Goal: Task Accomplishment & Management: Manage account settings

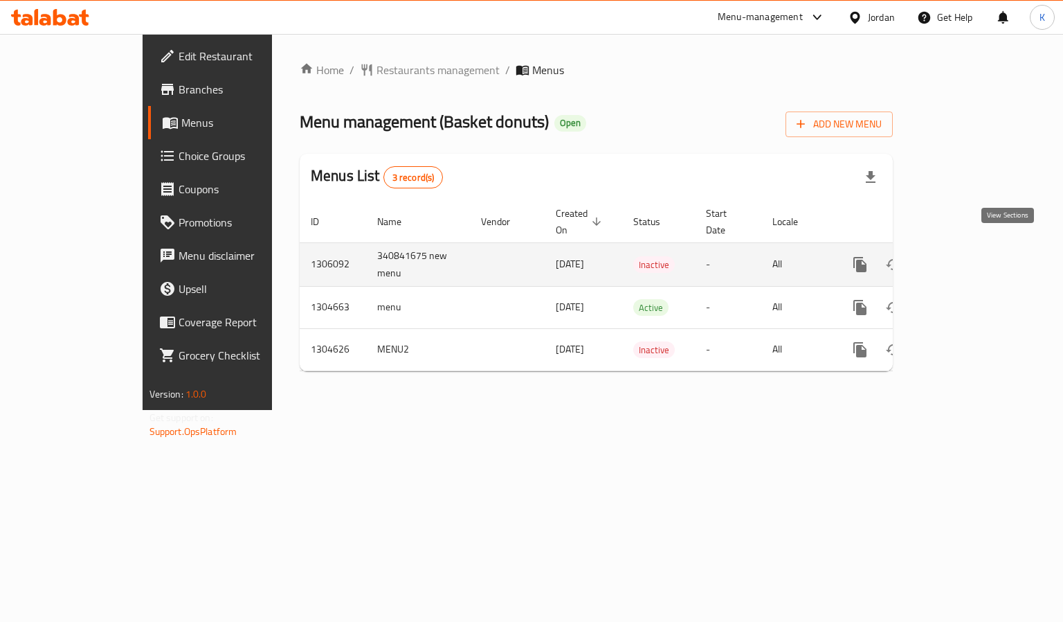
click at [968, 256] on icon "enhanced table" at bounding box center [960, 264] width 17 height 17
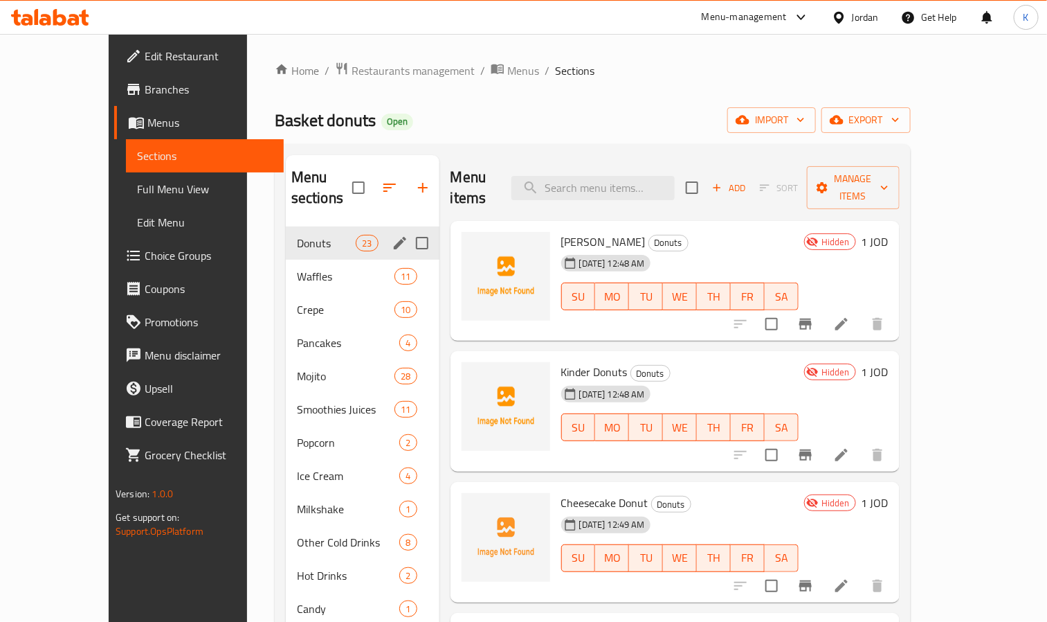
click at [297, 235] on span "Donuts" at bounding box center [326, 243] width 59 height 17
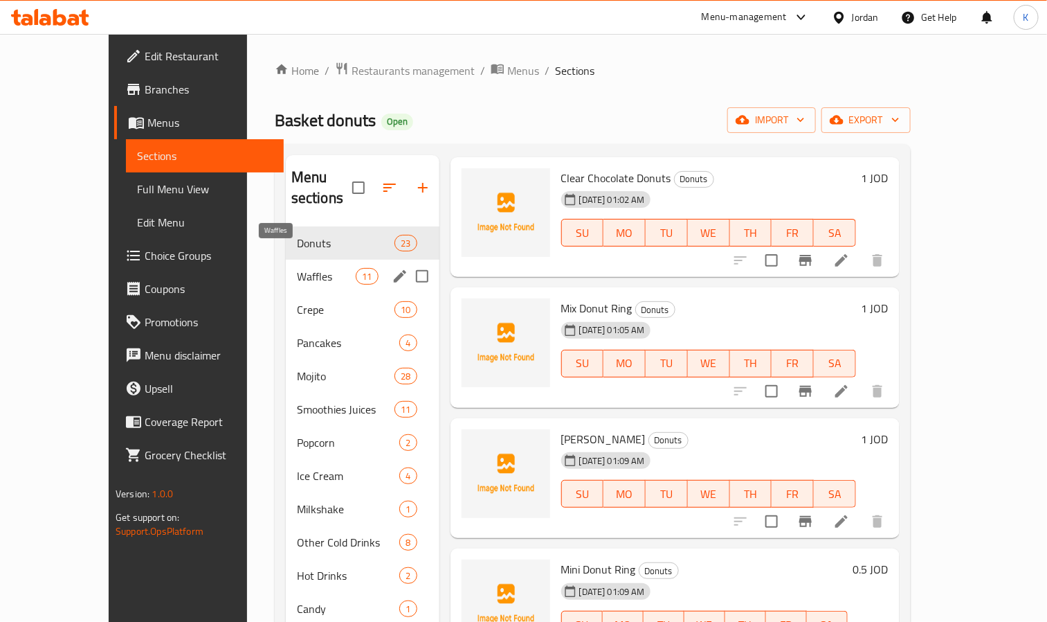
click at [297, 268] on span "Waffles" at bounding box center [326, 276] width 59 height 17
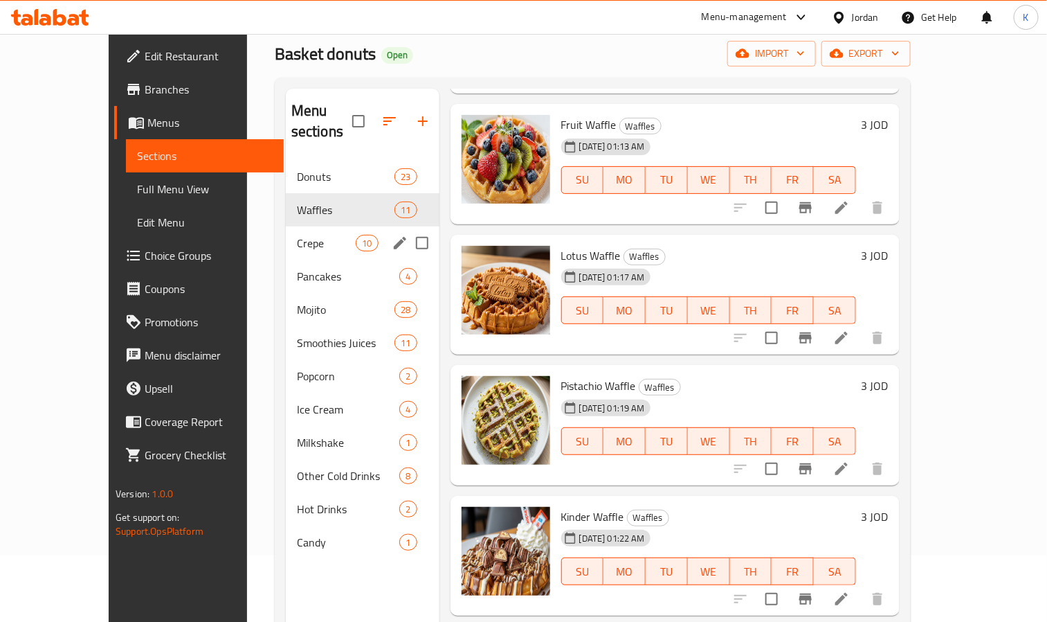
scroll to position [104, 0]
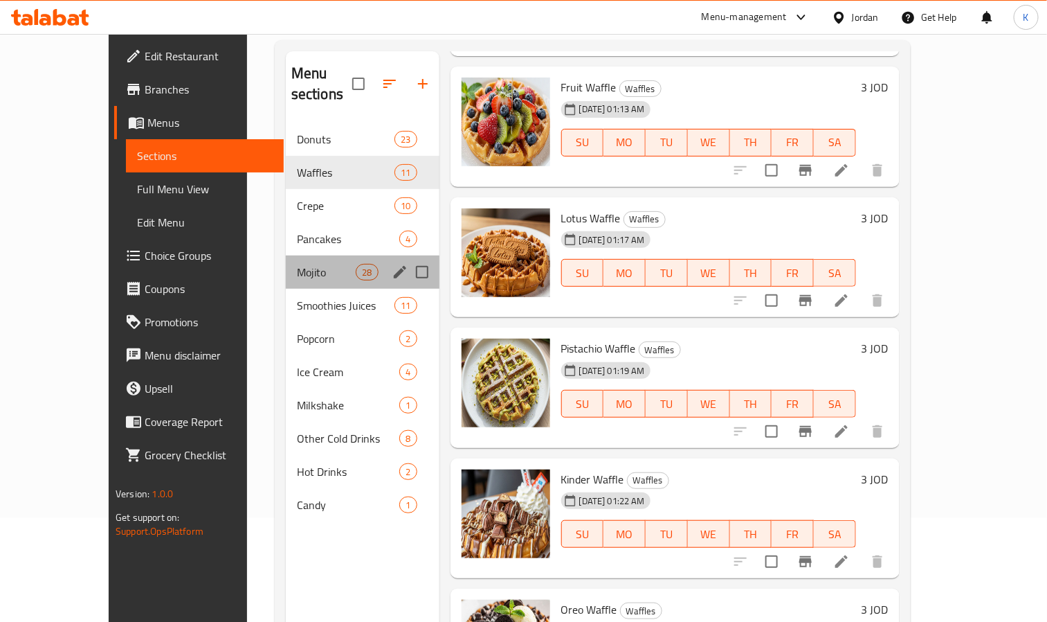
click at [286, 255] on div "Mojito 28" at bounding box center [363, 271] width 154 height 33
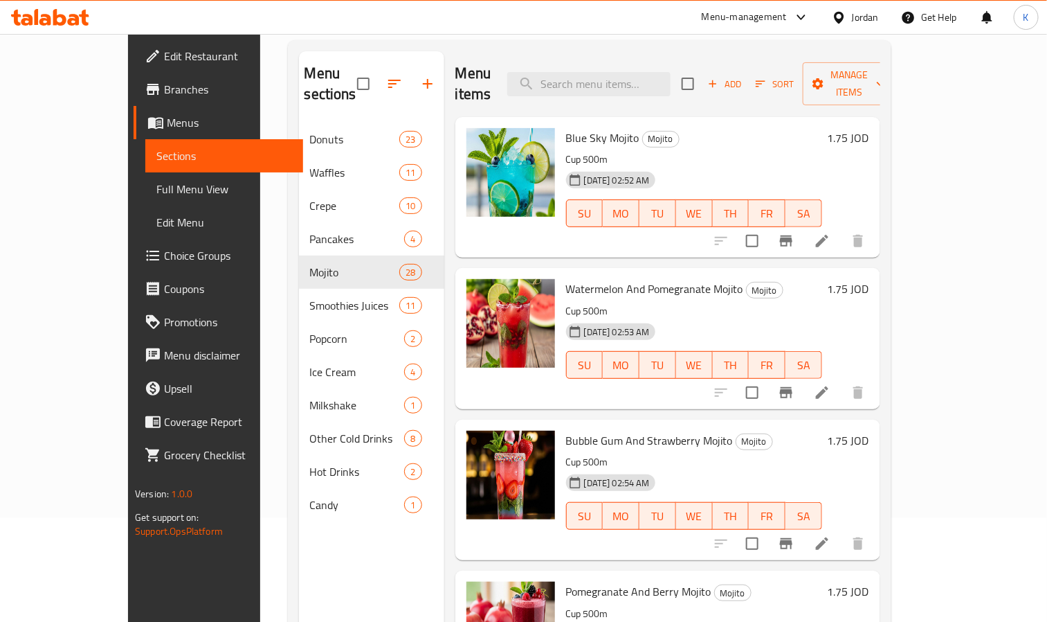
click at [669, 430] on span "Bubble Gum And Strawberry Mojito" at bounding box center [649, 440] width 167 height 21
copy h6 "Bubble Gum And Strawberry Mojito"
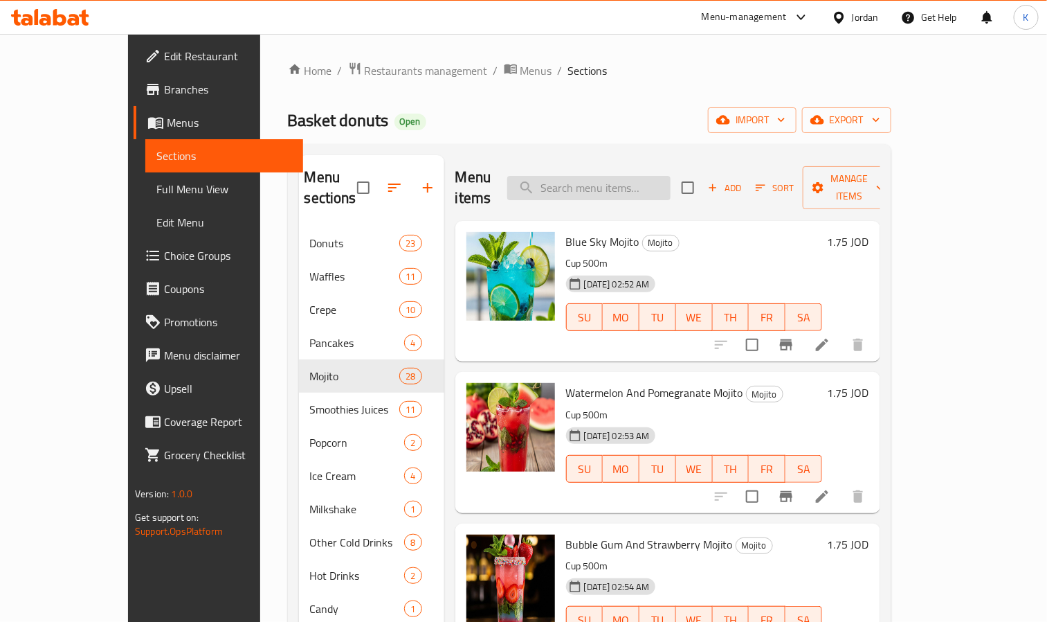
click at [657, 176] on input "search" at bounding box center [588, 188] width 163 height 24
paste input "Bubble Gum And Strawberry Mojito"
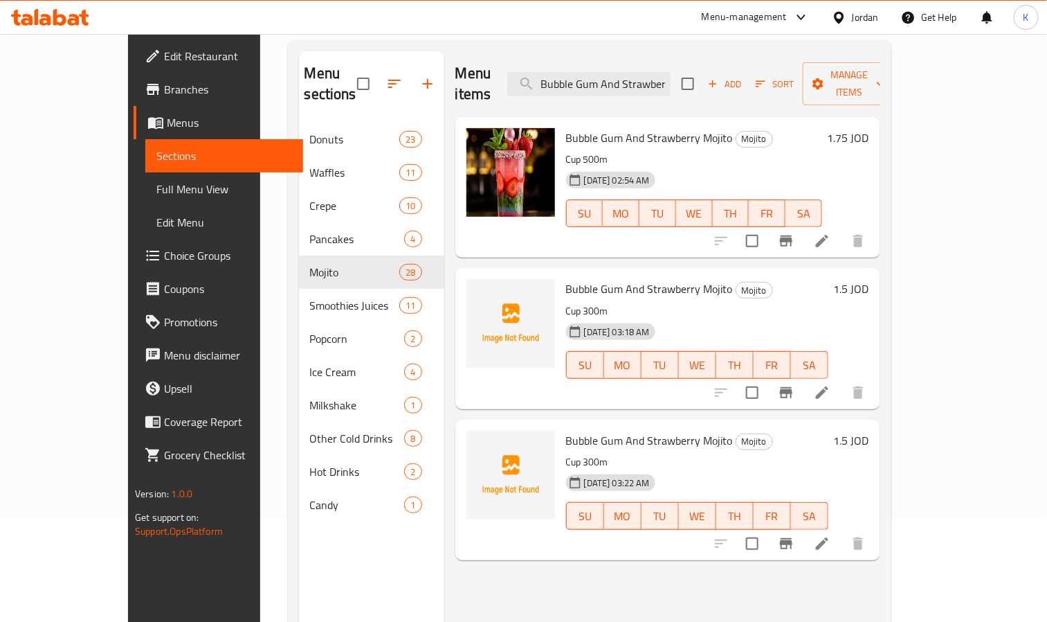
click at [588, 278] on span "Bubble Gum And Strawberry Mojito" at bounding box center [649, 288] width 167 height 21
copy h6 "Bubble Gum And Strawberry Mojito"
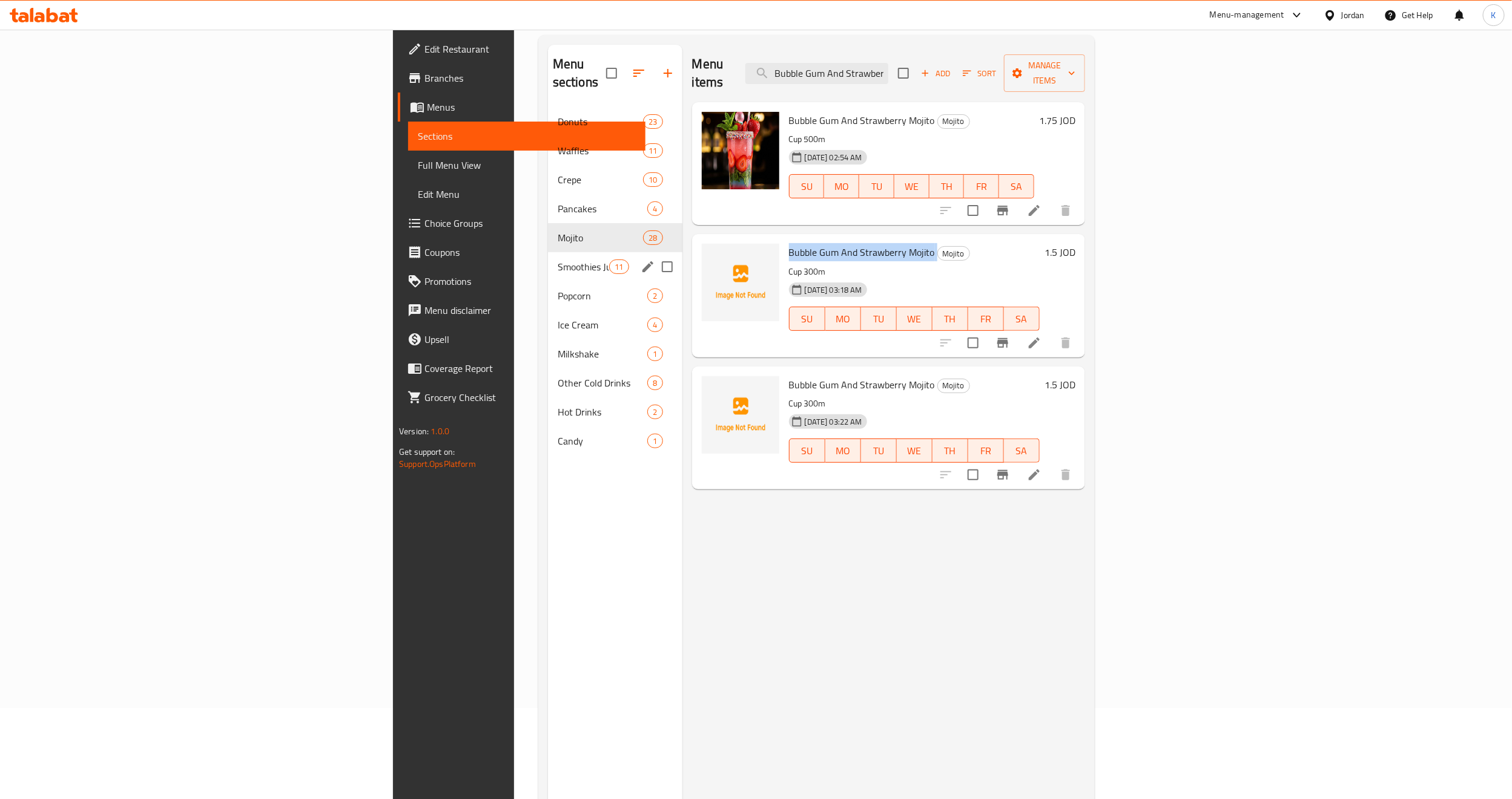
click at [558, 260] on span "Smoothies Juices" at bounding box center [583, 267] width 52 height 15
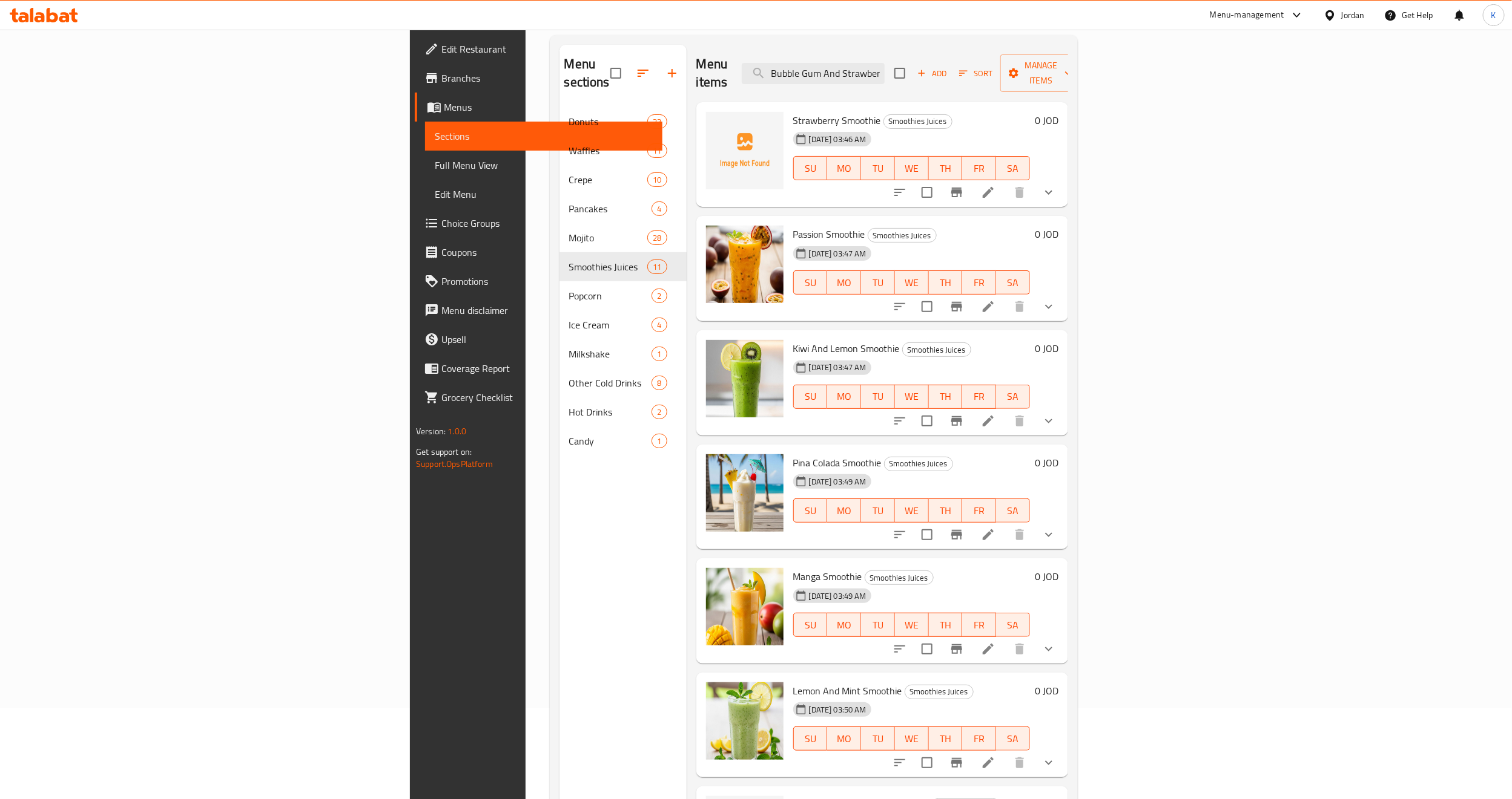
click at [930, 78] on div "Menu items Bubble Gum And Strawberry Mojito Add Sort Manage items" at bounding box center [881, 73] width 372 height 58
click at [884, 72] on input "Bubble Gum And Strawberry Mojito" at bounding box center [812, 73] width 143 height 21
click at [930, 178] on button "show more" at bounding box center [1048, 192] width 29 height 29
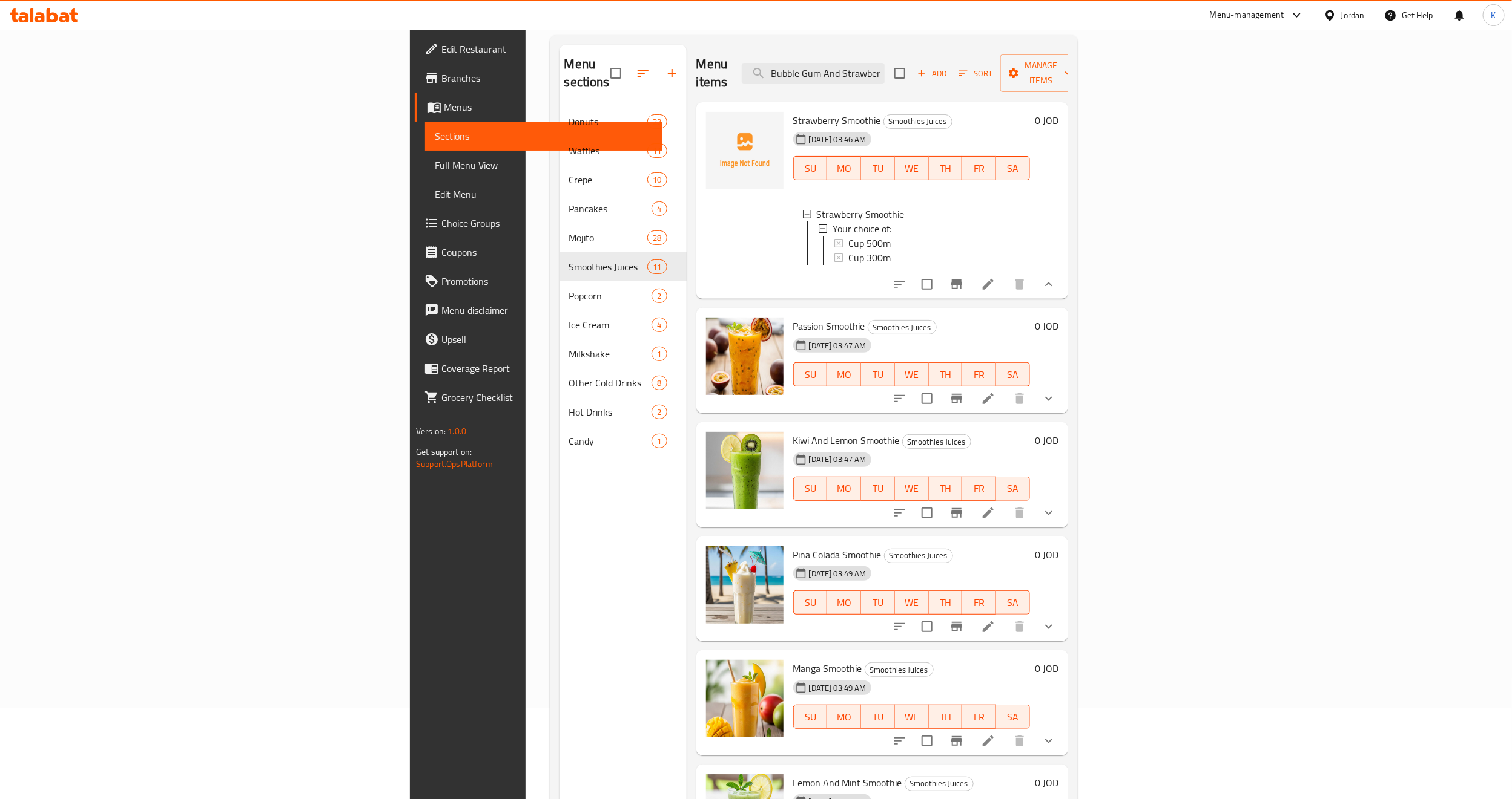
drag, startPoint x: 1015, startPoint y: 66, endPoint x: 712, endPoint y: 46, distance: 303.7
click at [714, 46] on div "Menu items Bubble Gum And Strawberry Mojito Add Sort Manage items" at bounding box center [881, 73] width 372 height 58
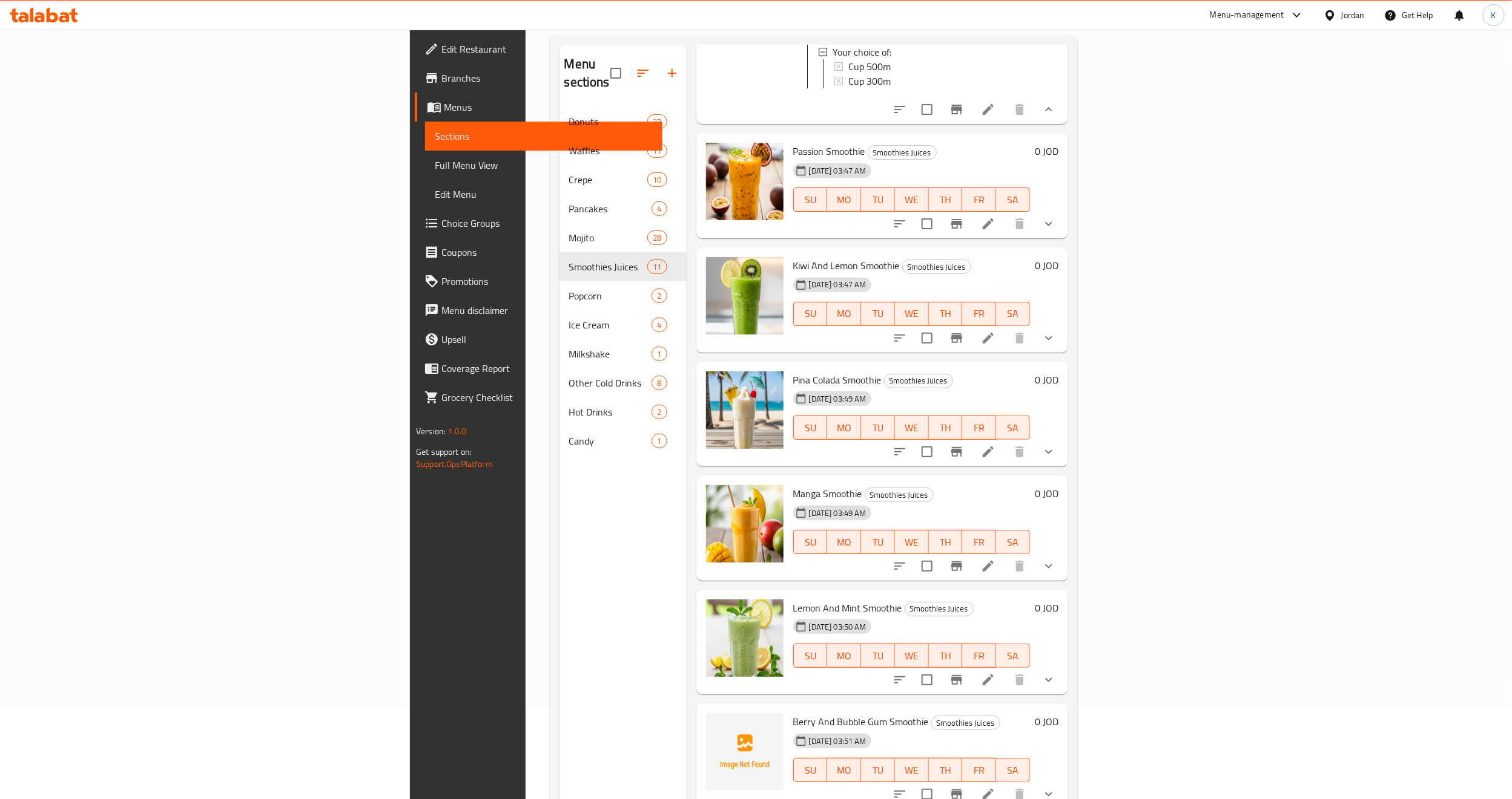
scroll to position [591, 0]
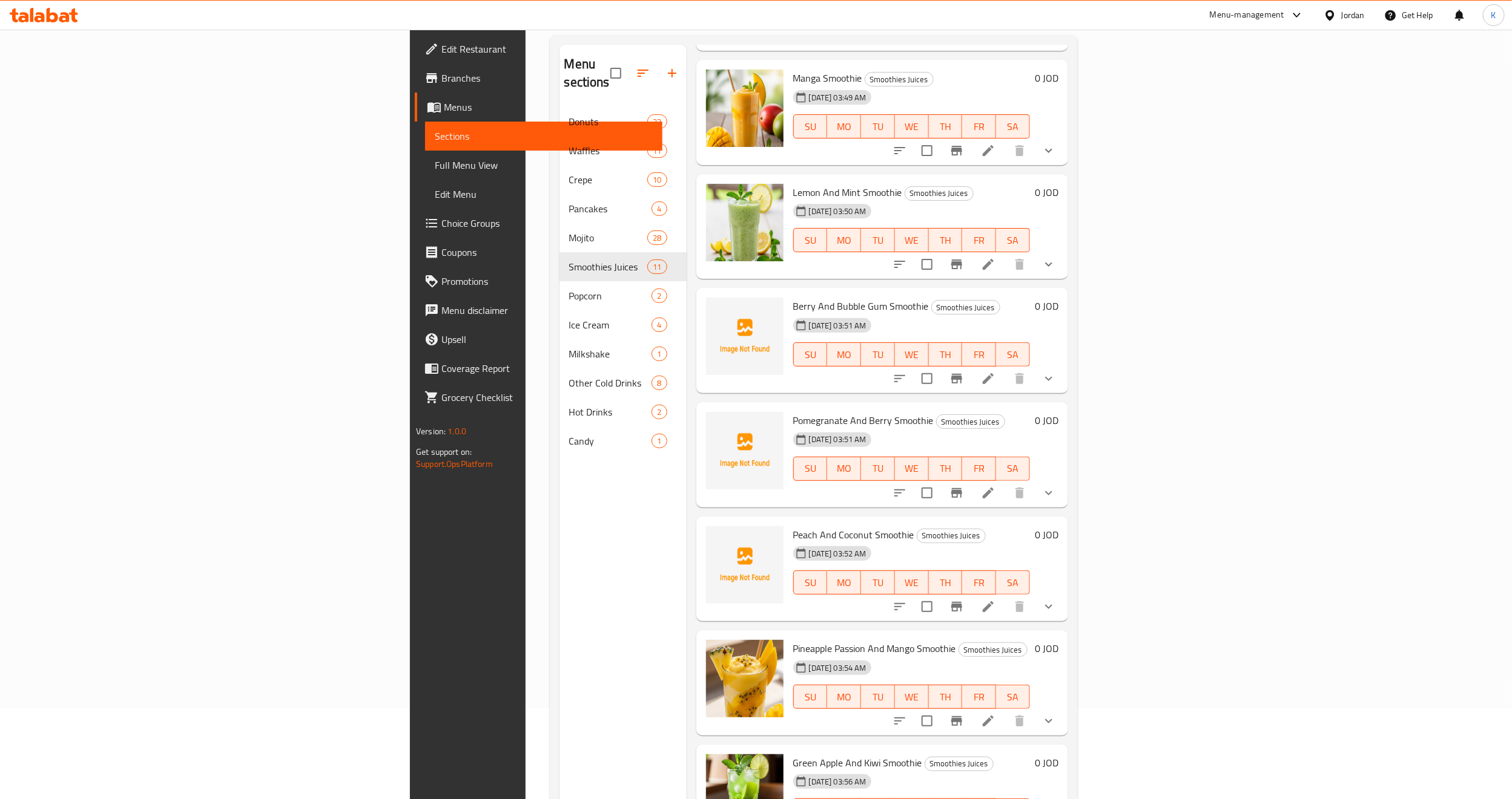
click at [793, 302] on span "Berry And Bubble Gum Smoothie" at bounding box center [861, 306] width 136 height 18
copy h6 "Berry And Bubble Gum Smoothie"
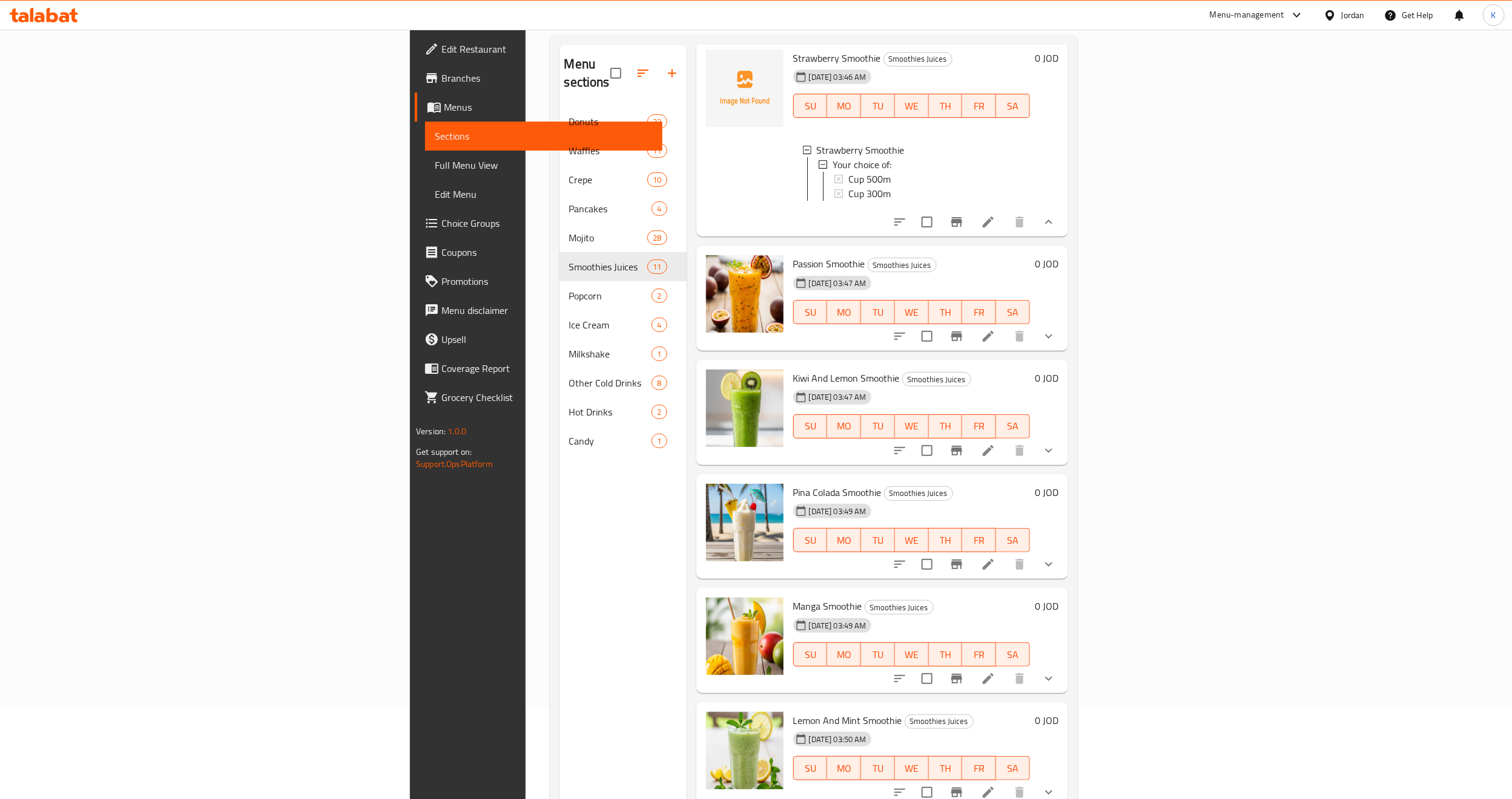
scroll to position [0, 0]
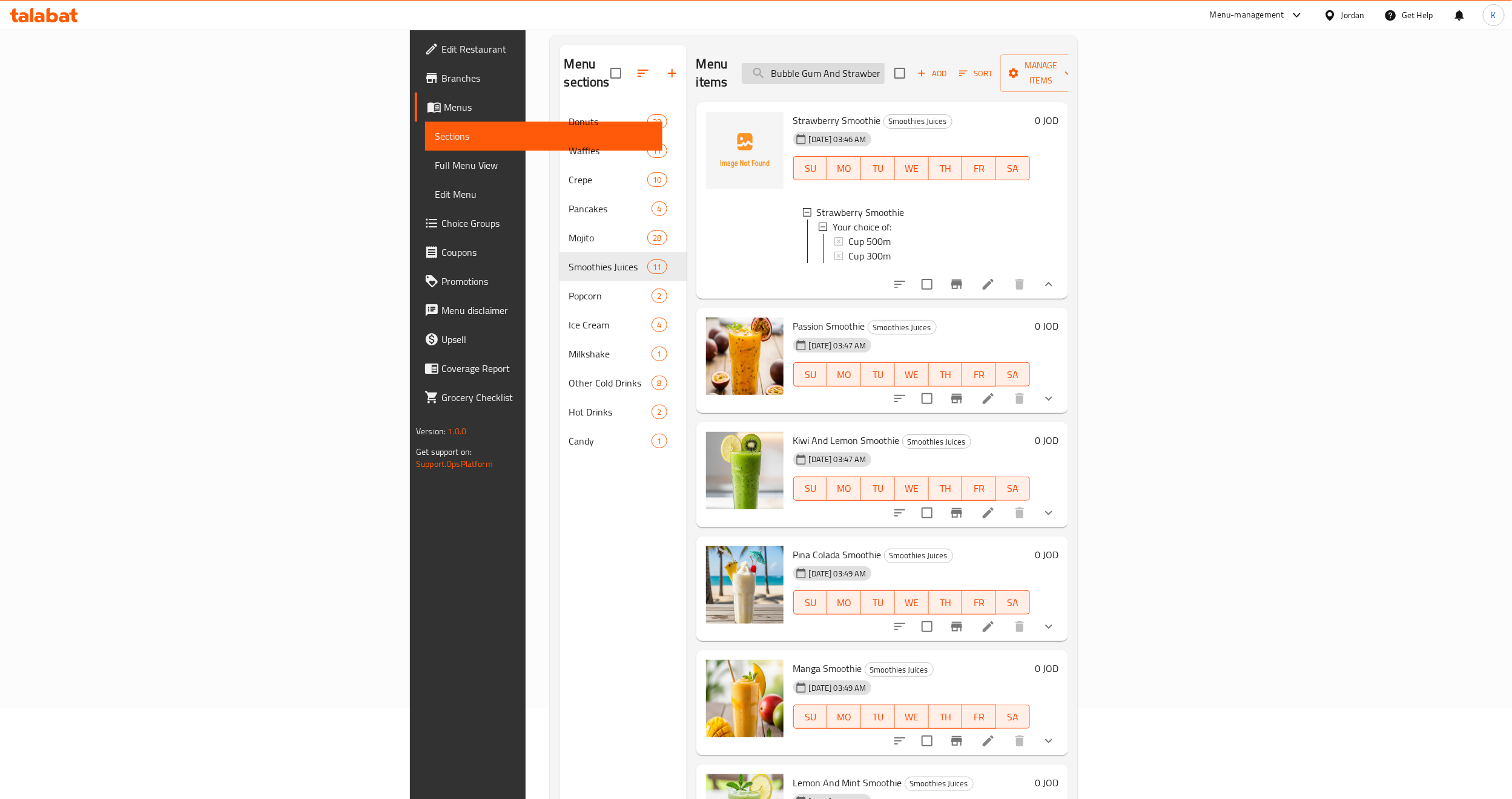
click at [884, 63] on input "Bubble Gum And Strawberry Mojito" at bounding box center [812, 73] width 143 height 21
paste input "erry And Bubble Gum Smoothie"
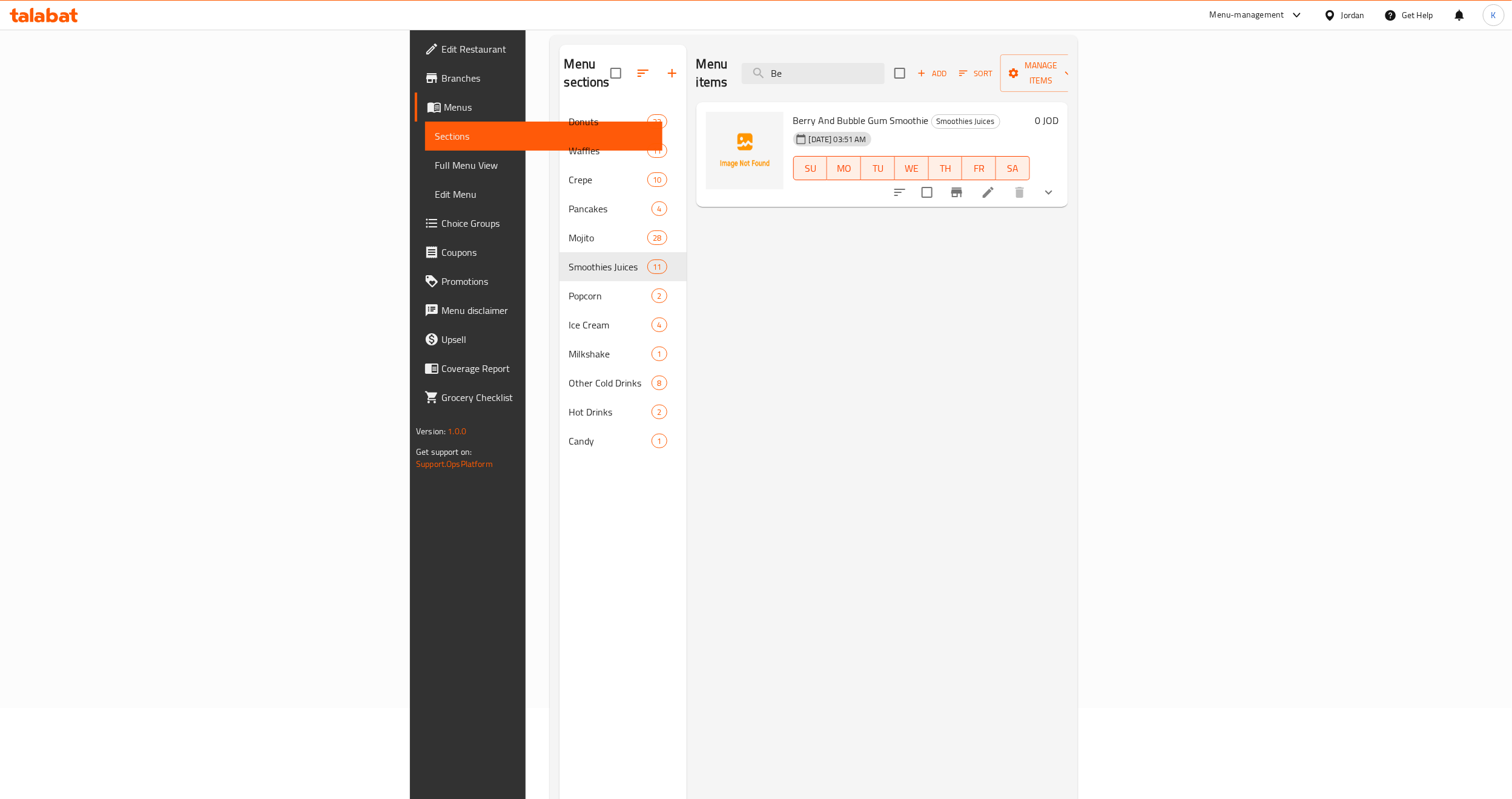
type input "B"
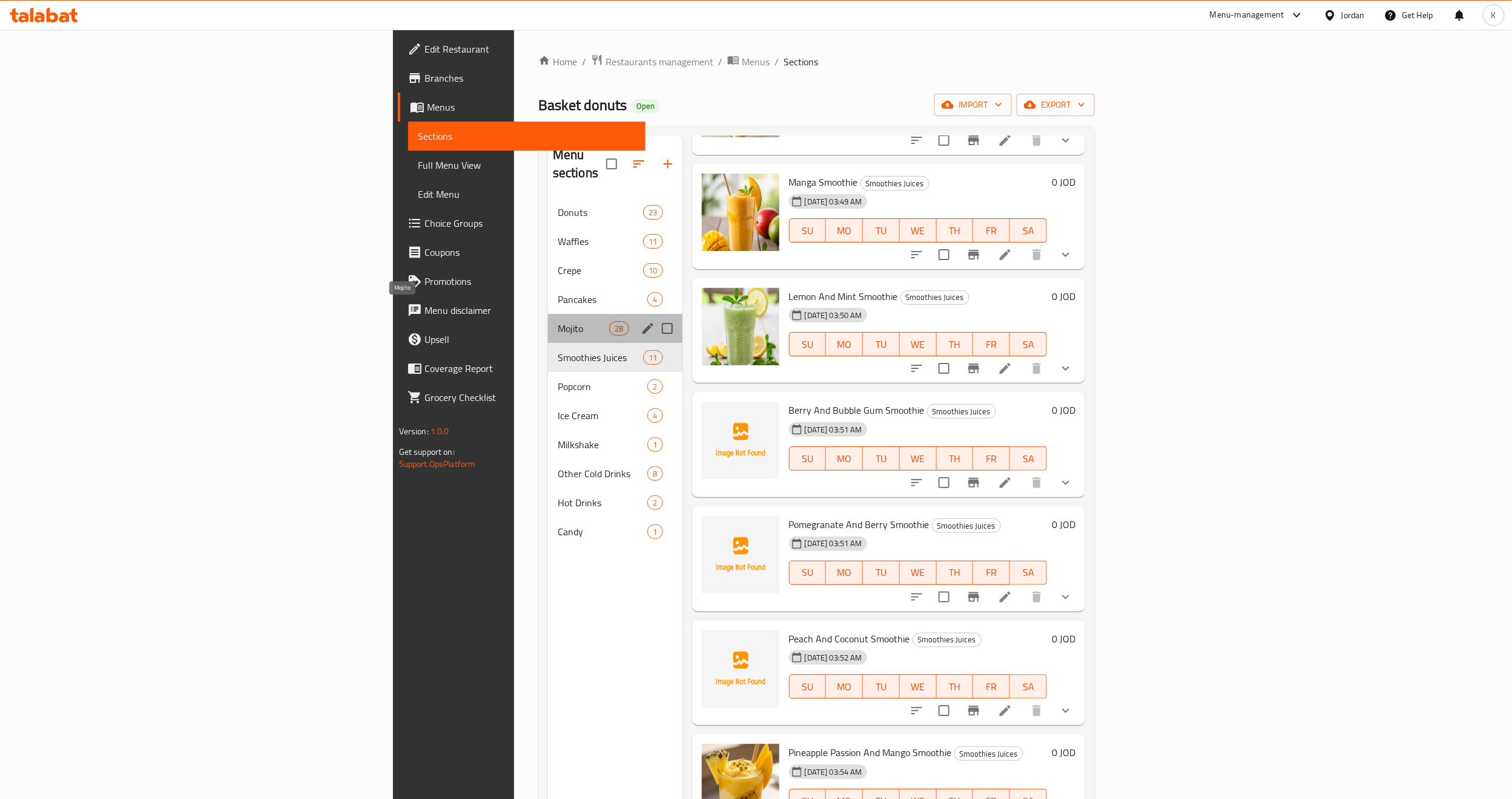
click at [558, 322] on span "Mojito" at bounding box center [583, 329] width 52 height 15
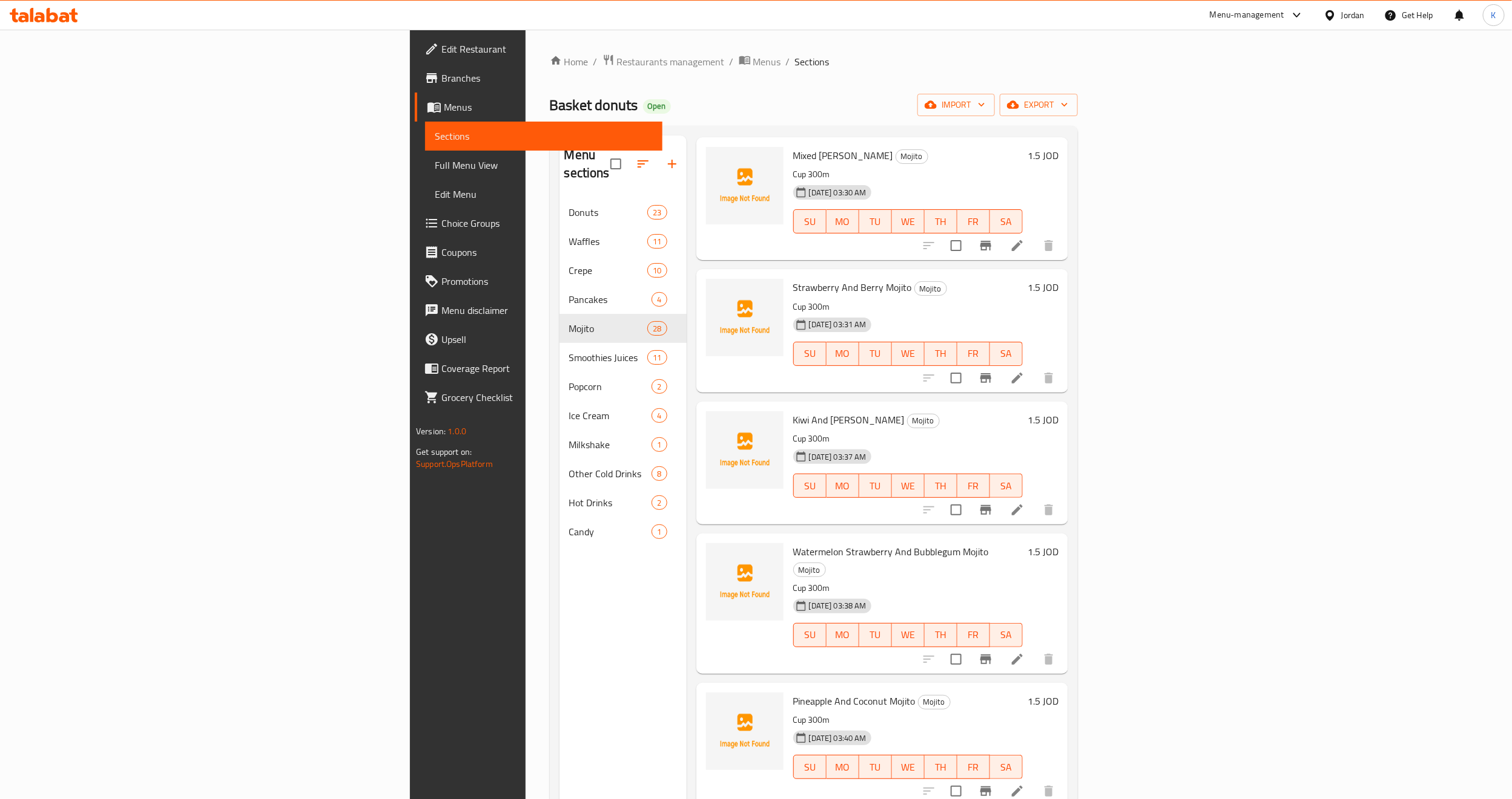
scroll to position [2930, 0]
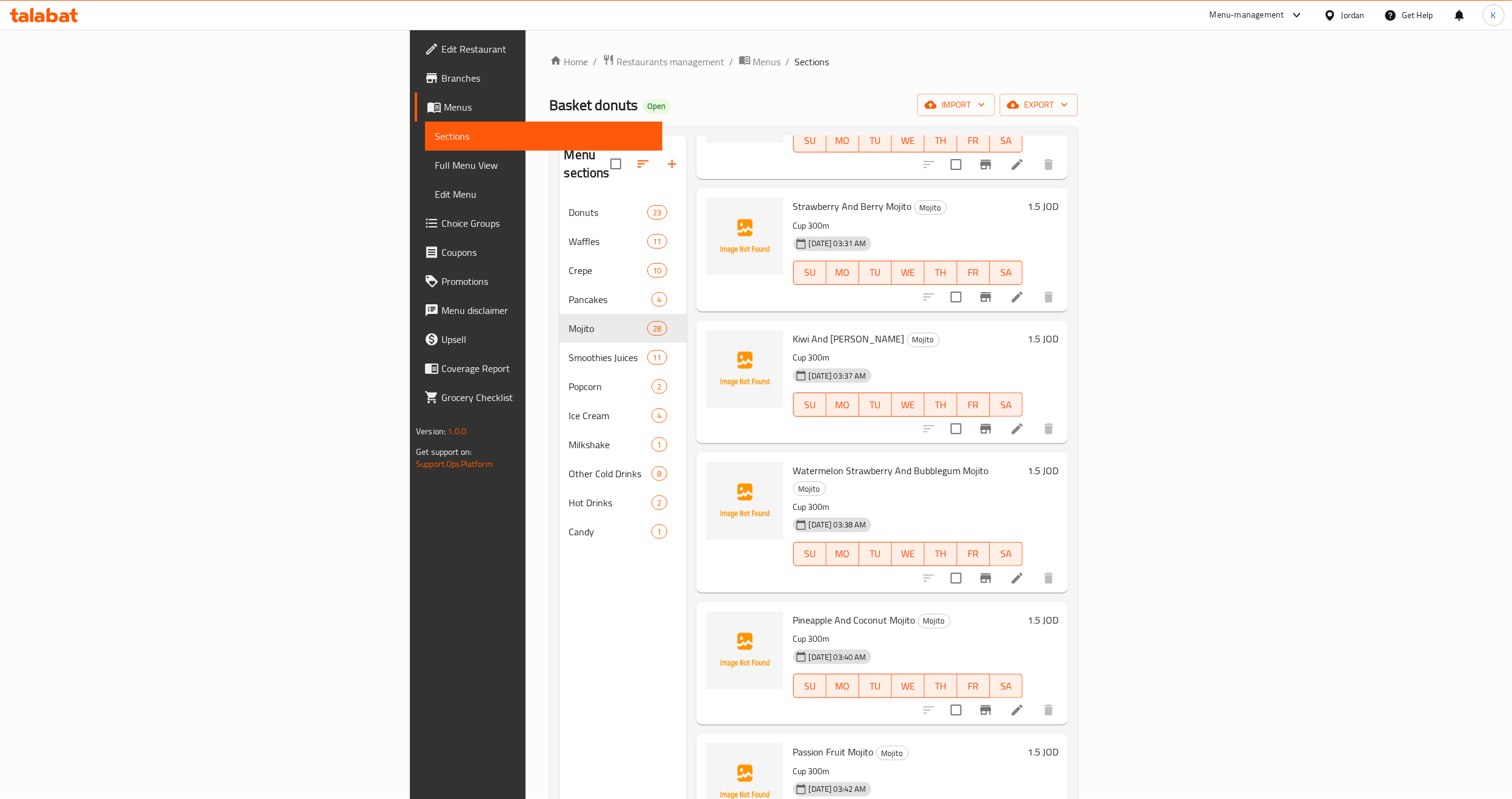
click at [793, 330] on span "Kiwi And [PERSON_NAME]" at bounding box center [848, 338] width 111 height 18
copy h6 "Kiwi And [PERSON_NAME]"
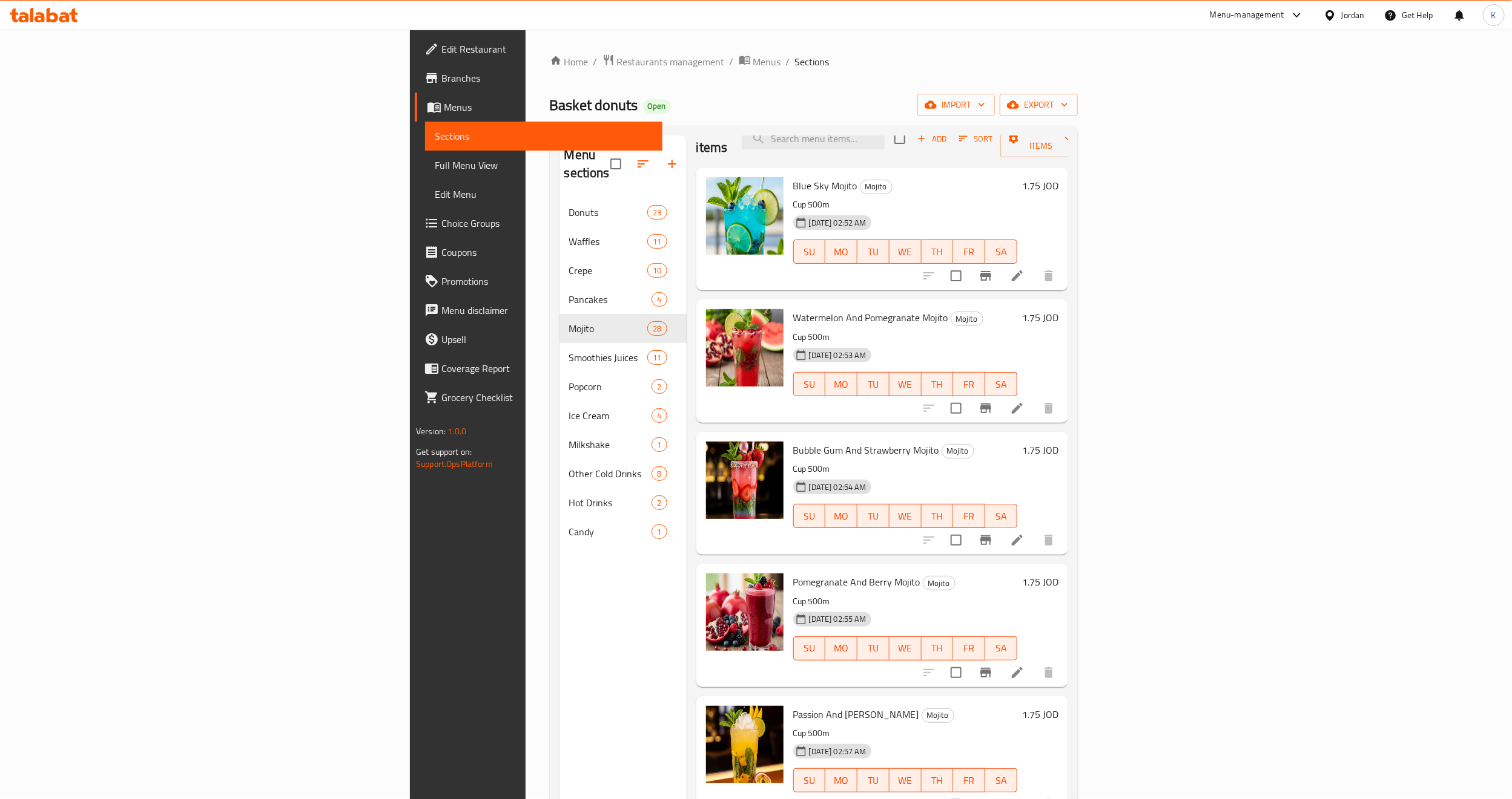
scroll to position [0, 0]
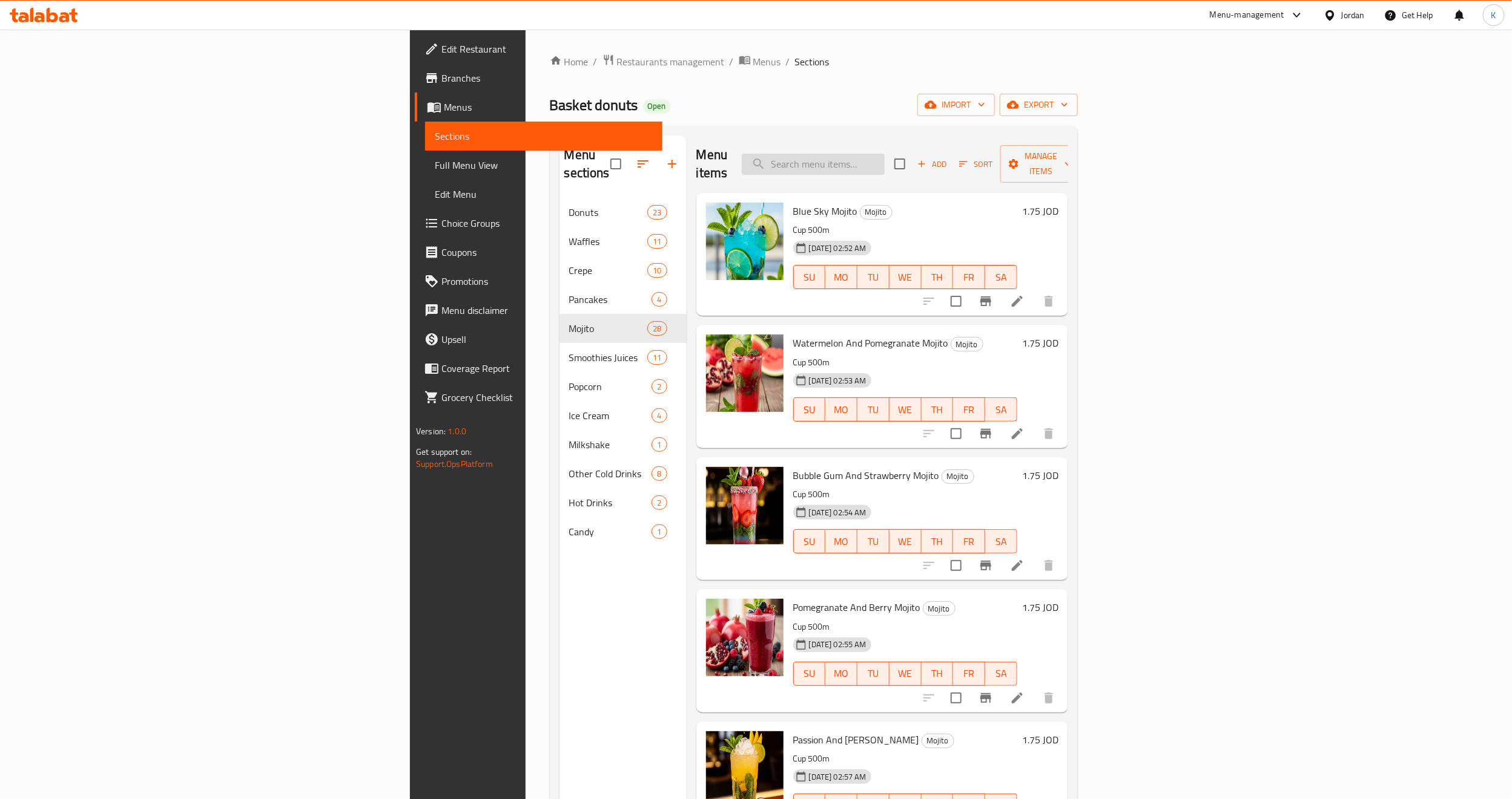
click at [884, 165] on input "search" at bounding box center [812, 164] width 143 height 21
paste input "Kiwi And [PERSON_NAME]"
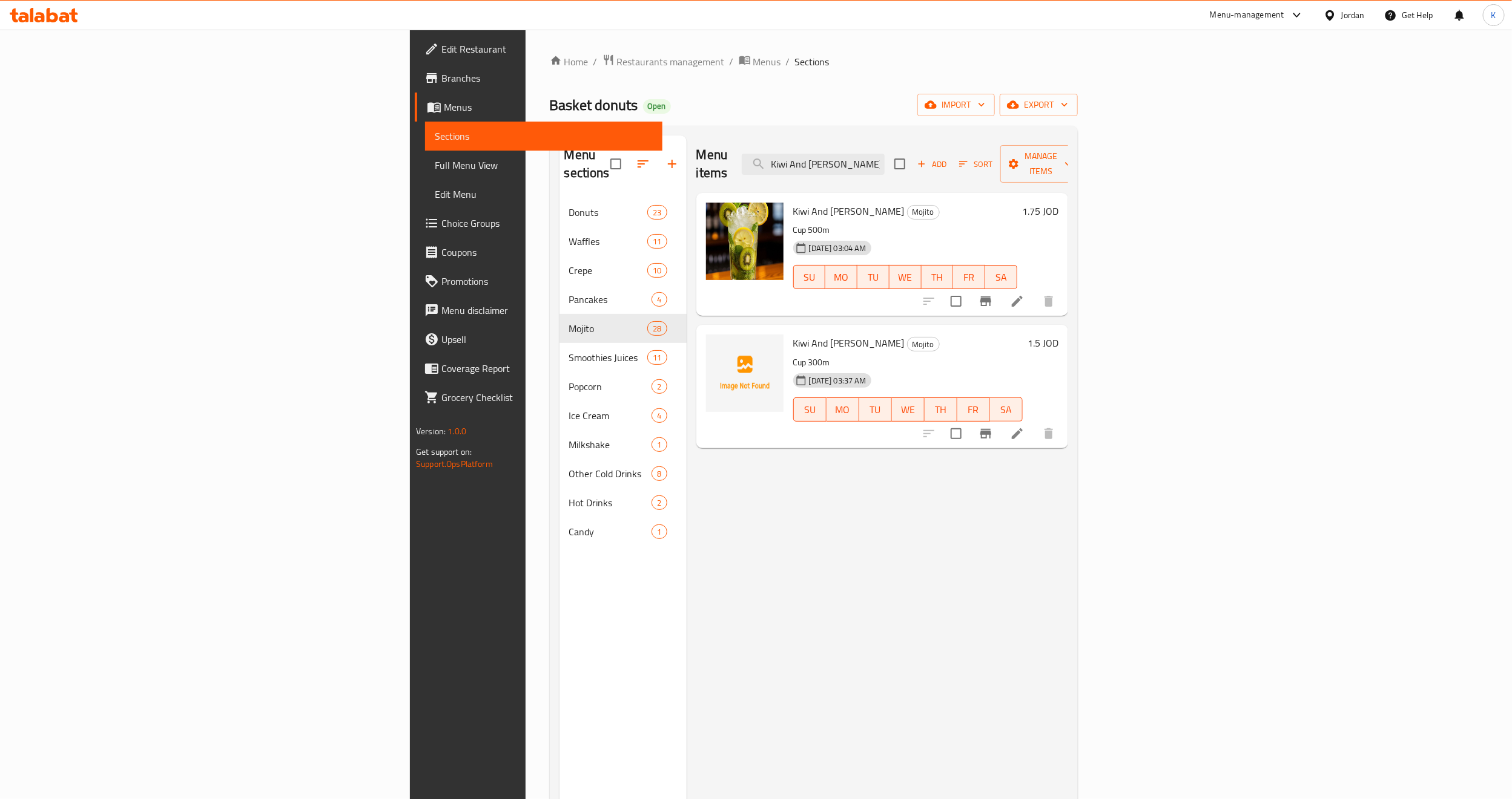
type input "Kiwi And [PERSON_NAME]"
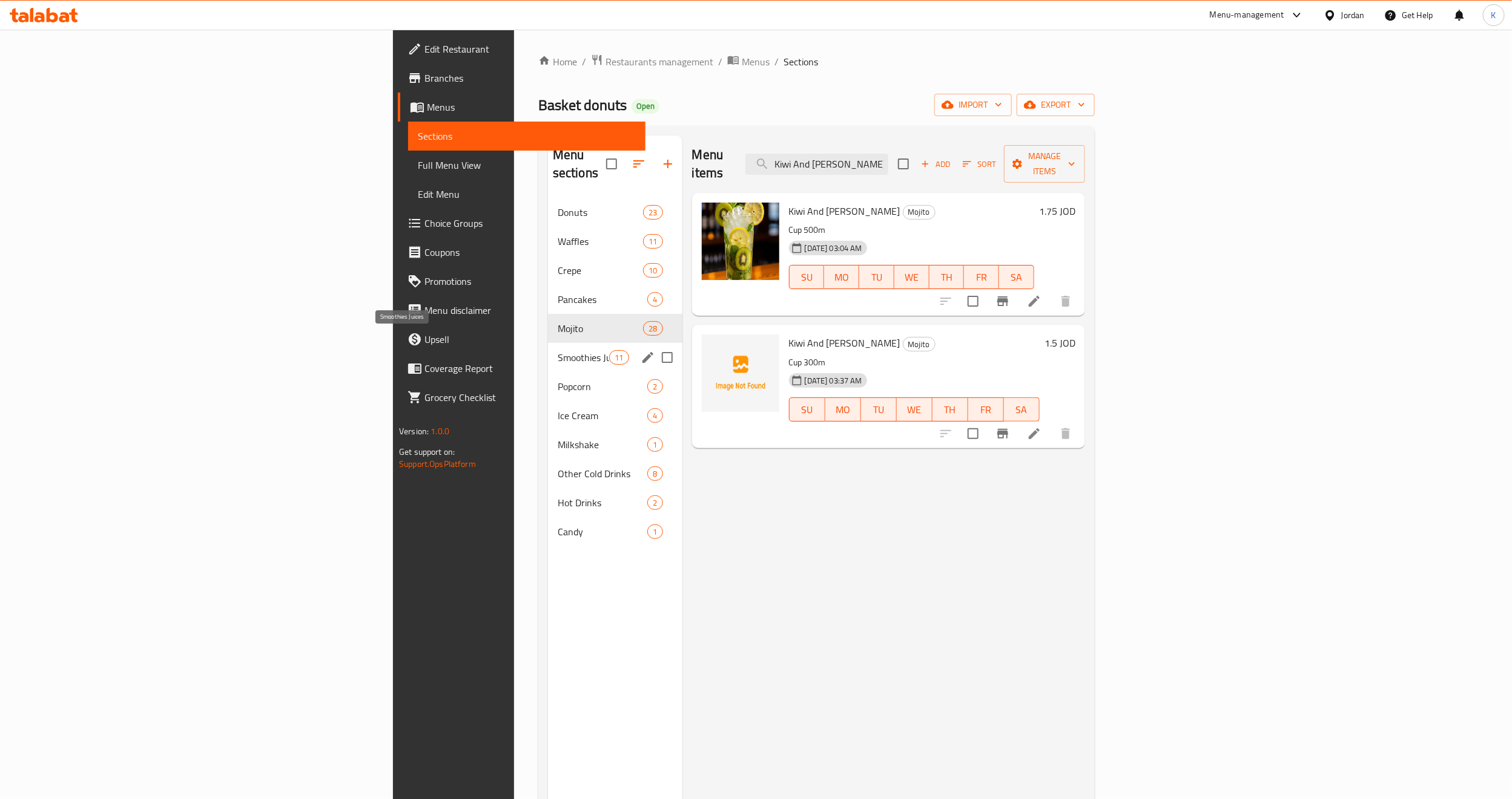
click at [558, 351] on span "Smoothies Juices" at bounding box center [583, 358] width 52 height 15
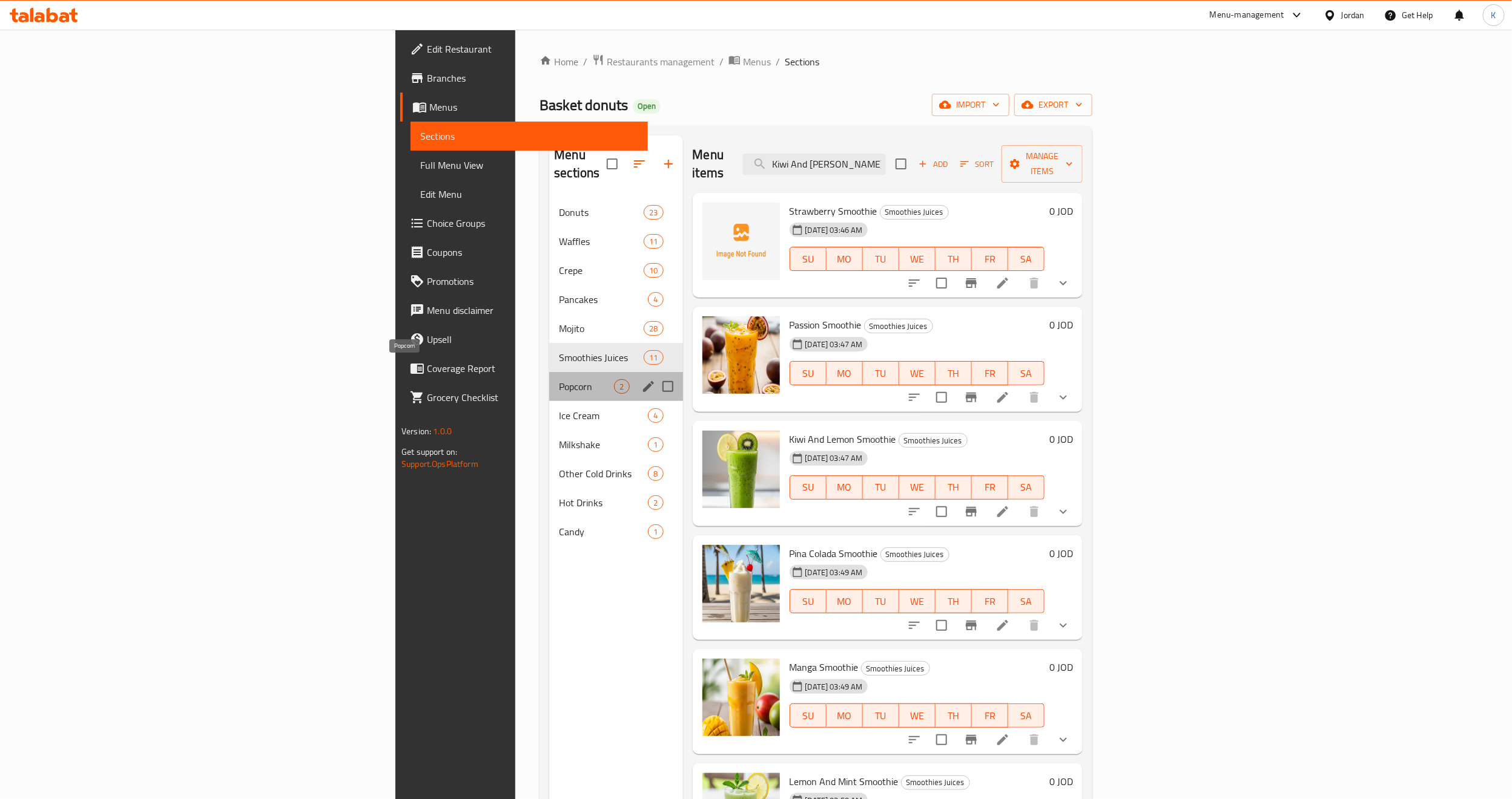
click at [559, 379] on span "Popcorn" at bounding box center [586, 386] width 55 height 15
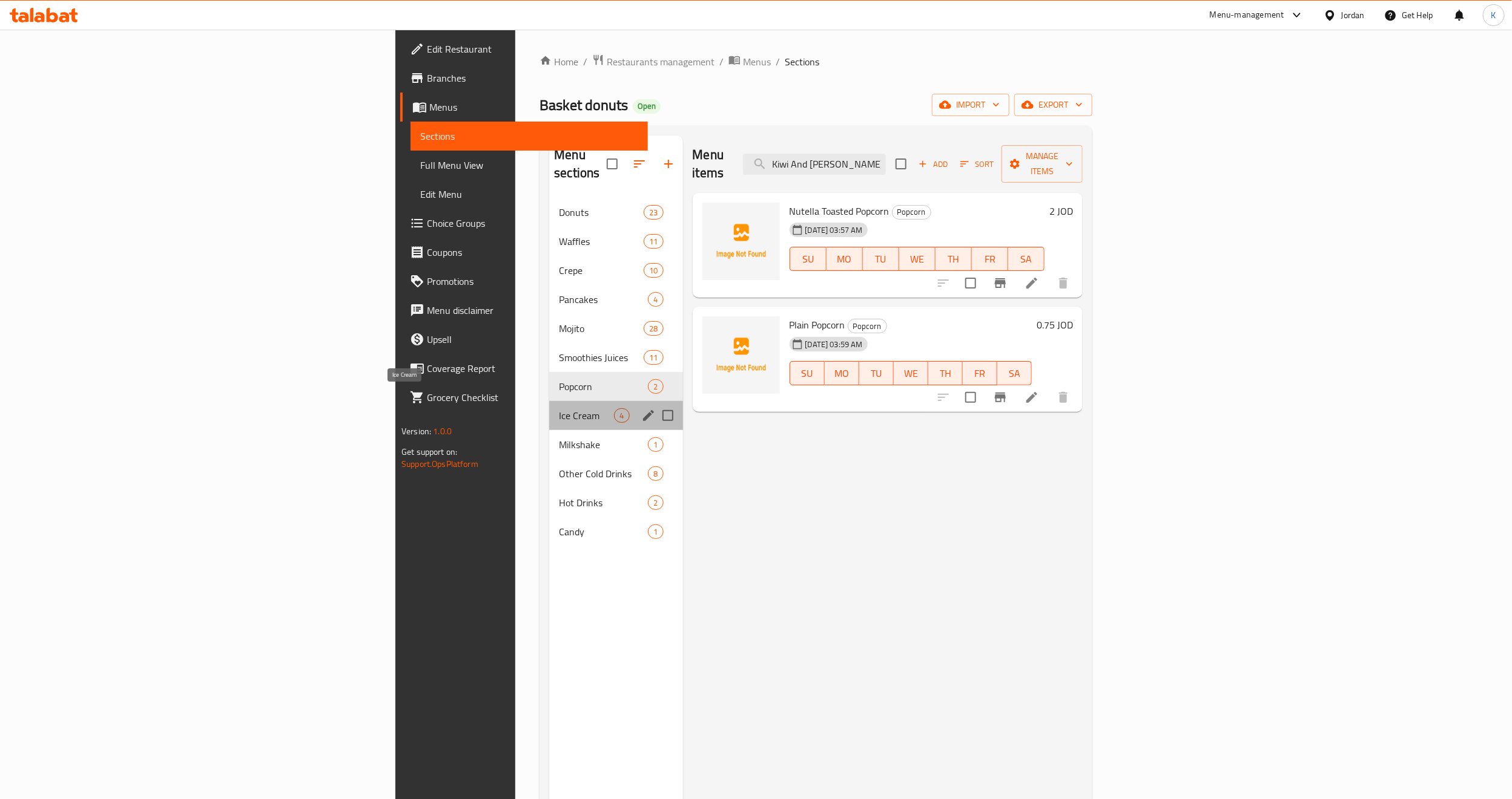
click at [559, 408] on span "Ice Cream" at bounding box center [586, 415] width 55 height 15
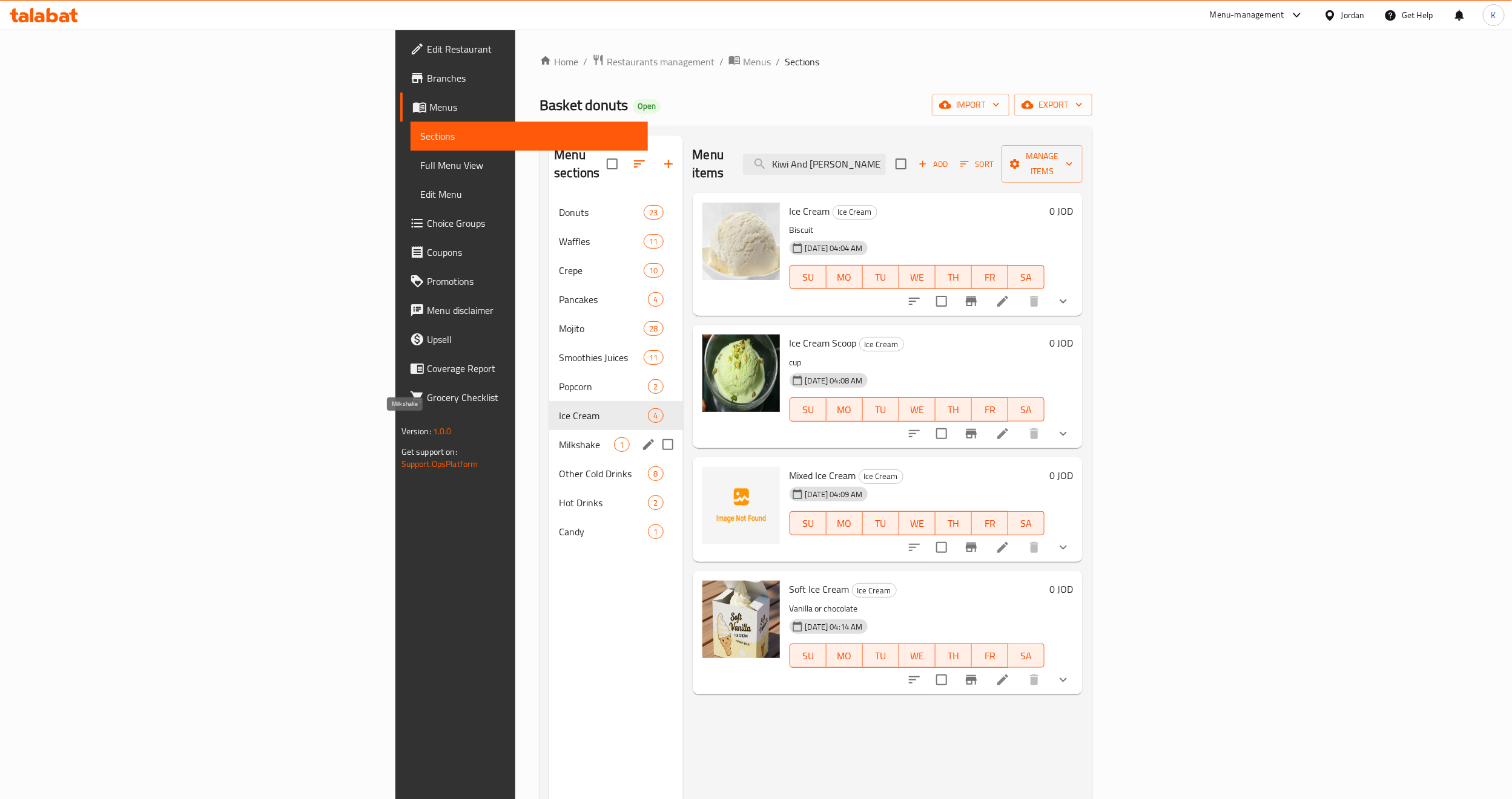
click at [559, 437] on span "Milkshake" at bounding box center [586, 444] width 55 height 15
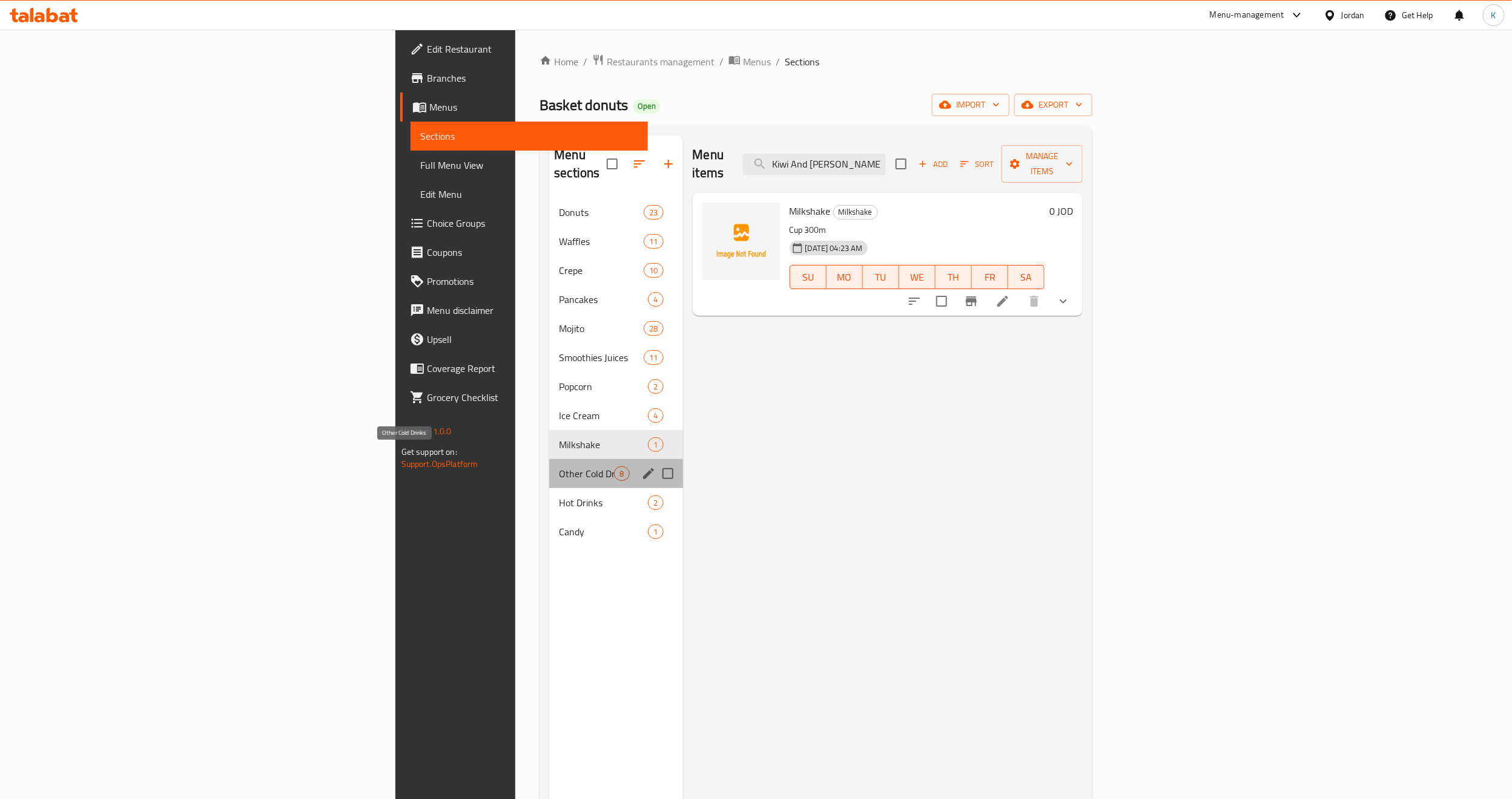
click at [559, 467] on span "Other Cold Drinks" at bounding box center [586, 474] width 55 height 15
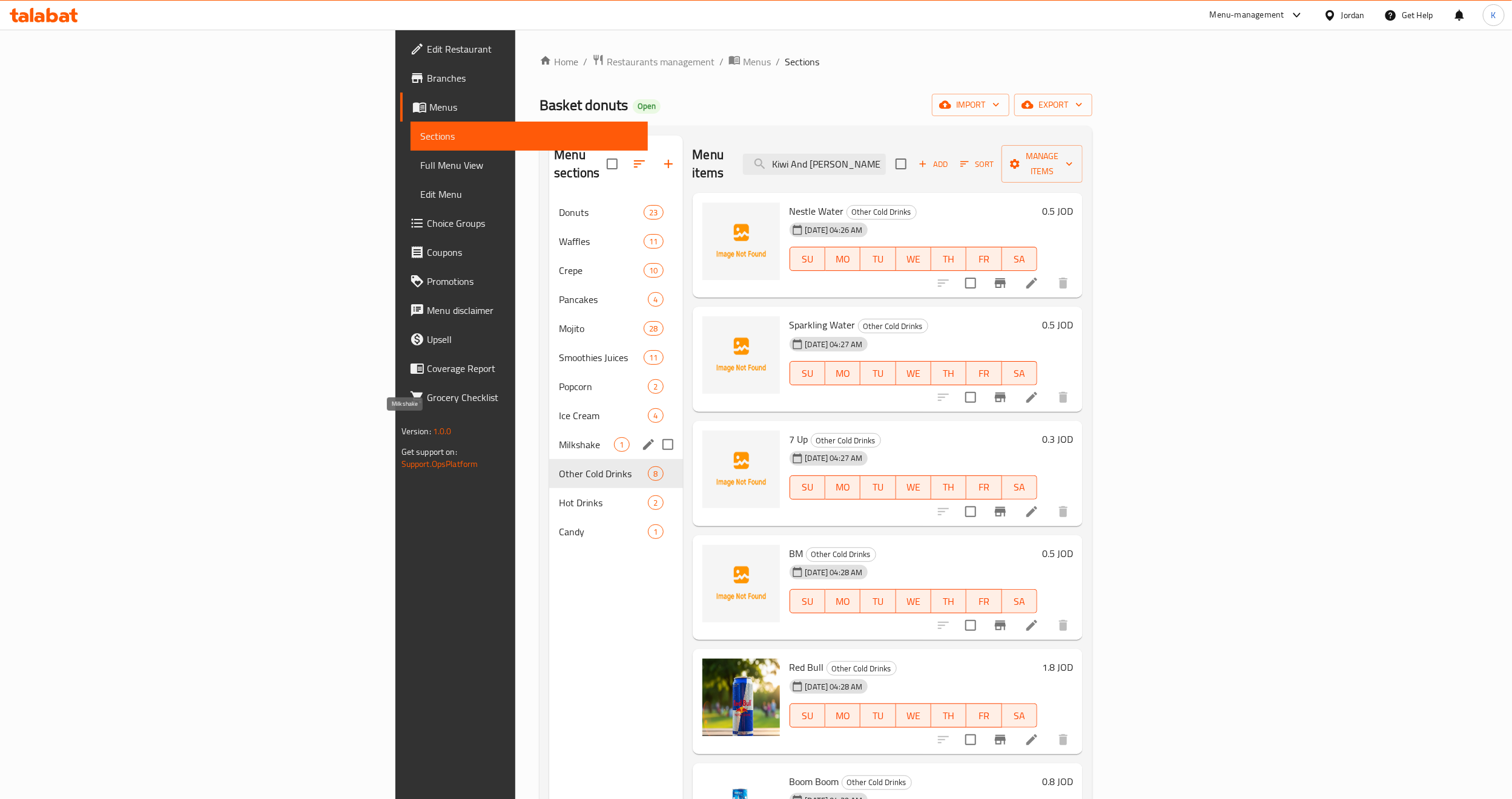
click at [559, 437] on span "Milkshake" at bounding box center [586, 444] width 55 height 15
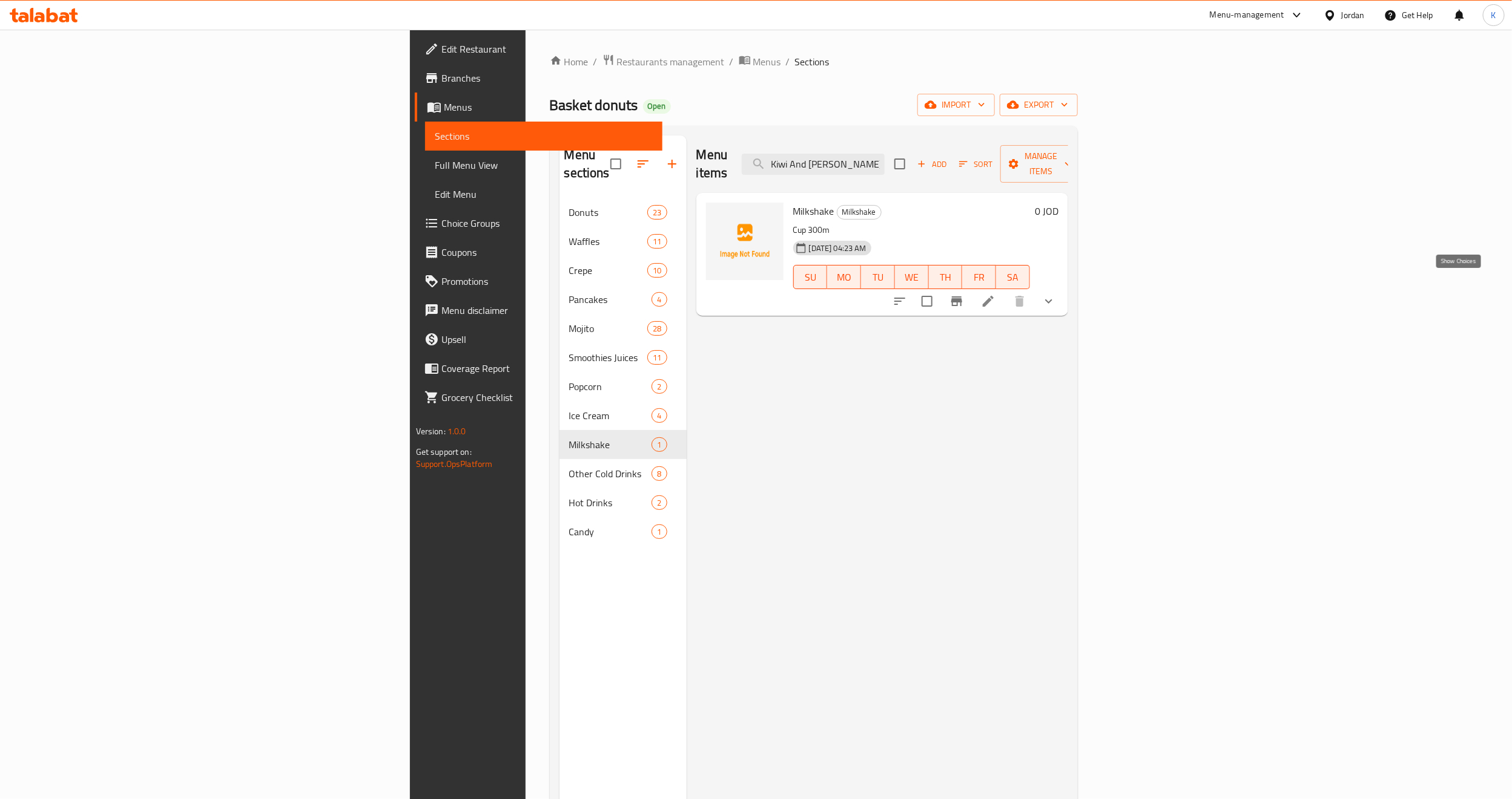
click at [930, 294] on icon "show more" at bounding box center [1049, 301] width 15 height 15
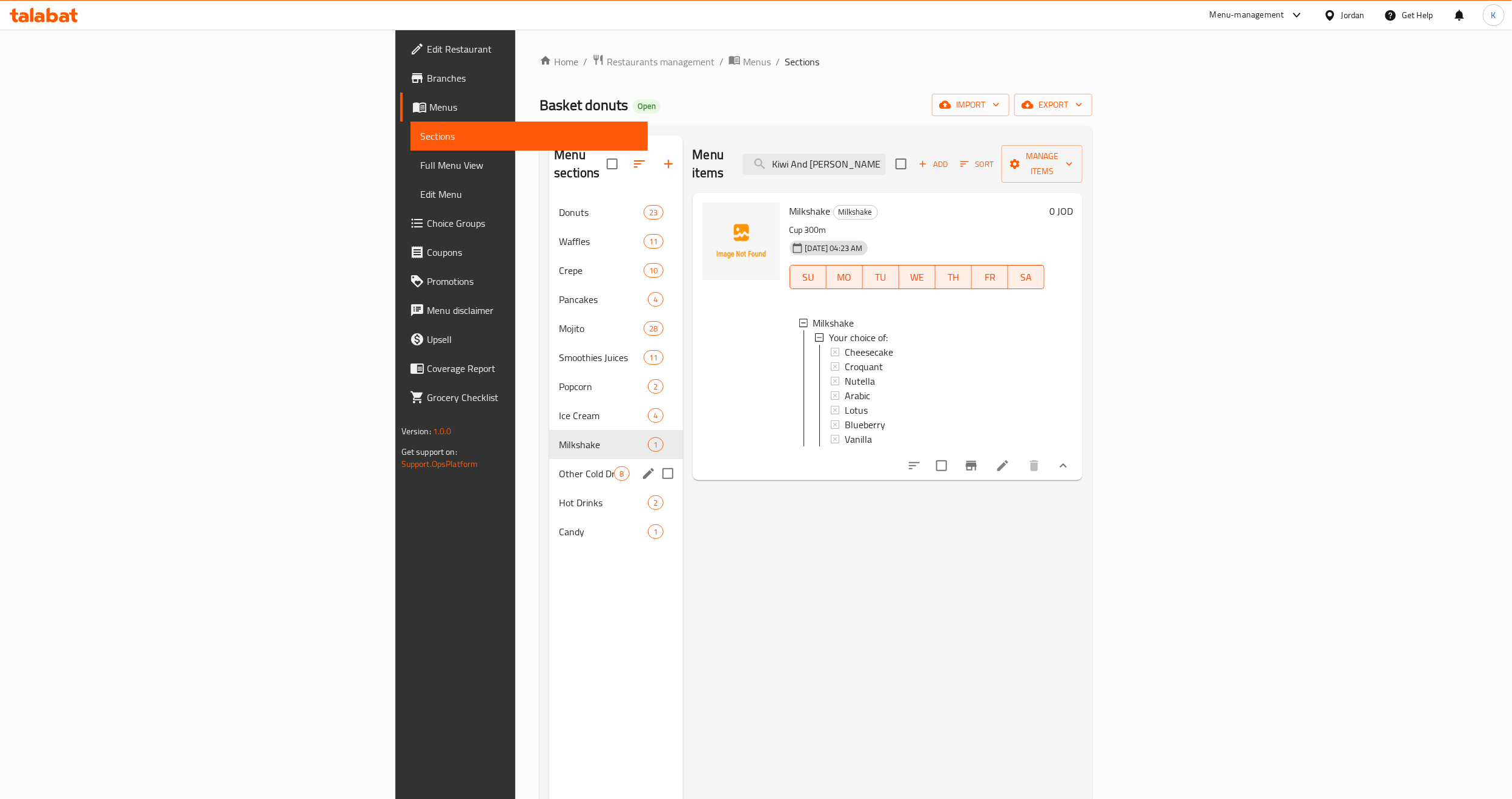
click at [559, 467] on span "Other Cold Drinks" at bounding box center [586, 474] width 55 height 15
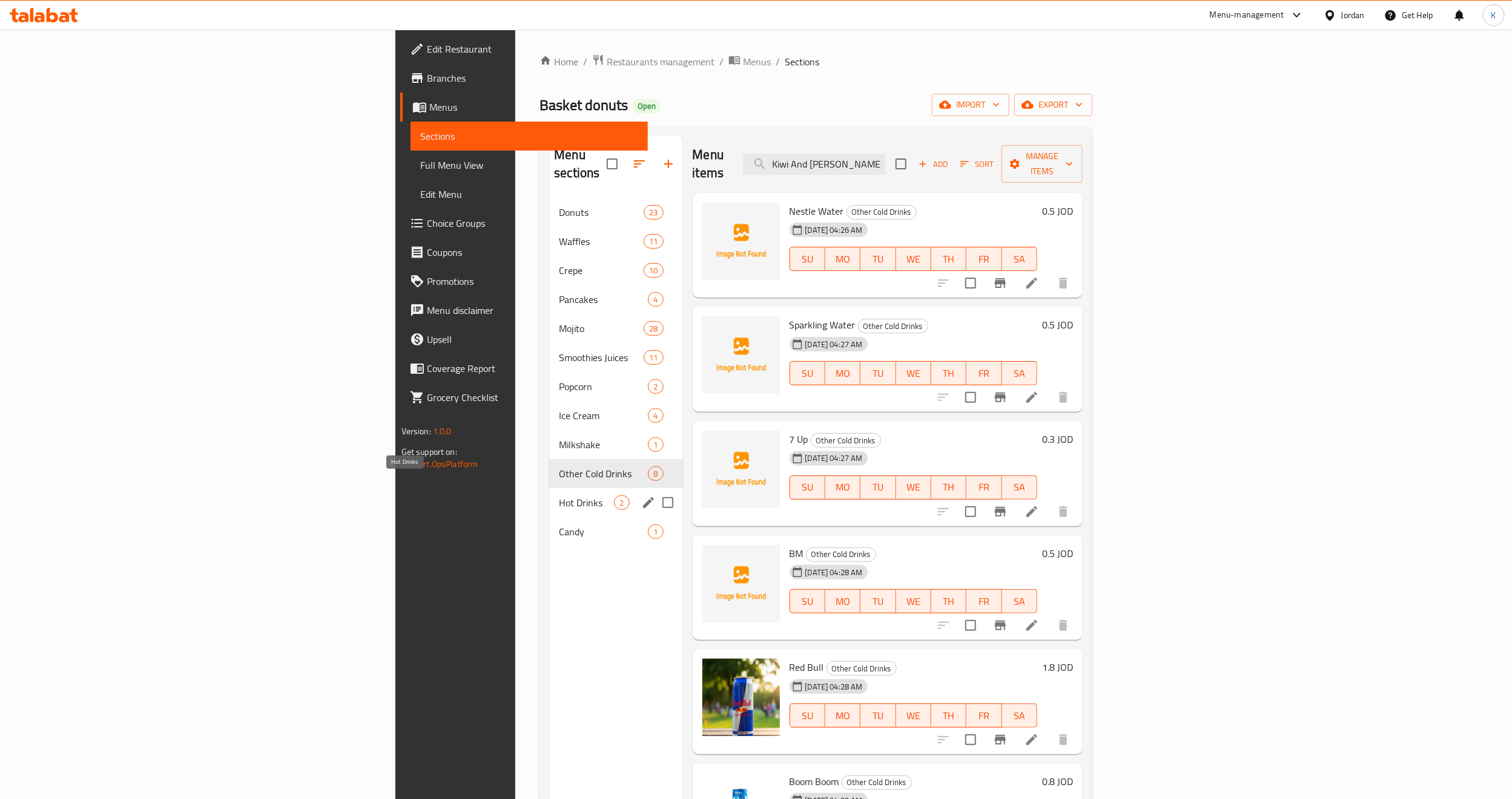
click at [559, 496] on span "Hot Drinks" at bounding box center [586, 503] width 55 height 15
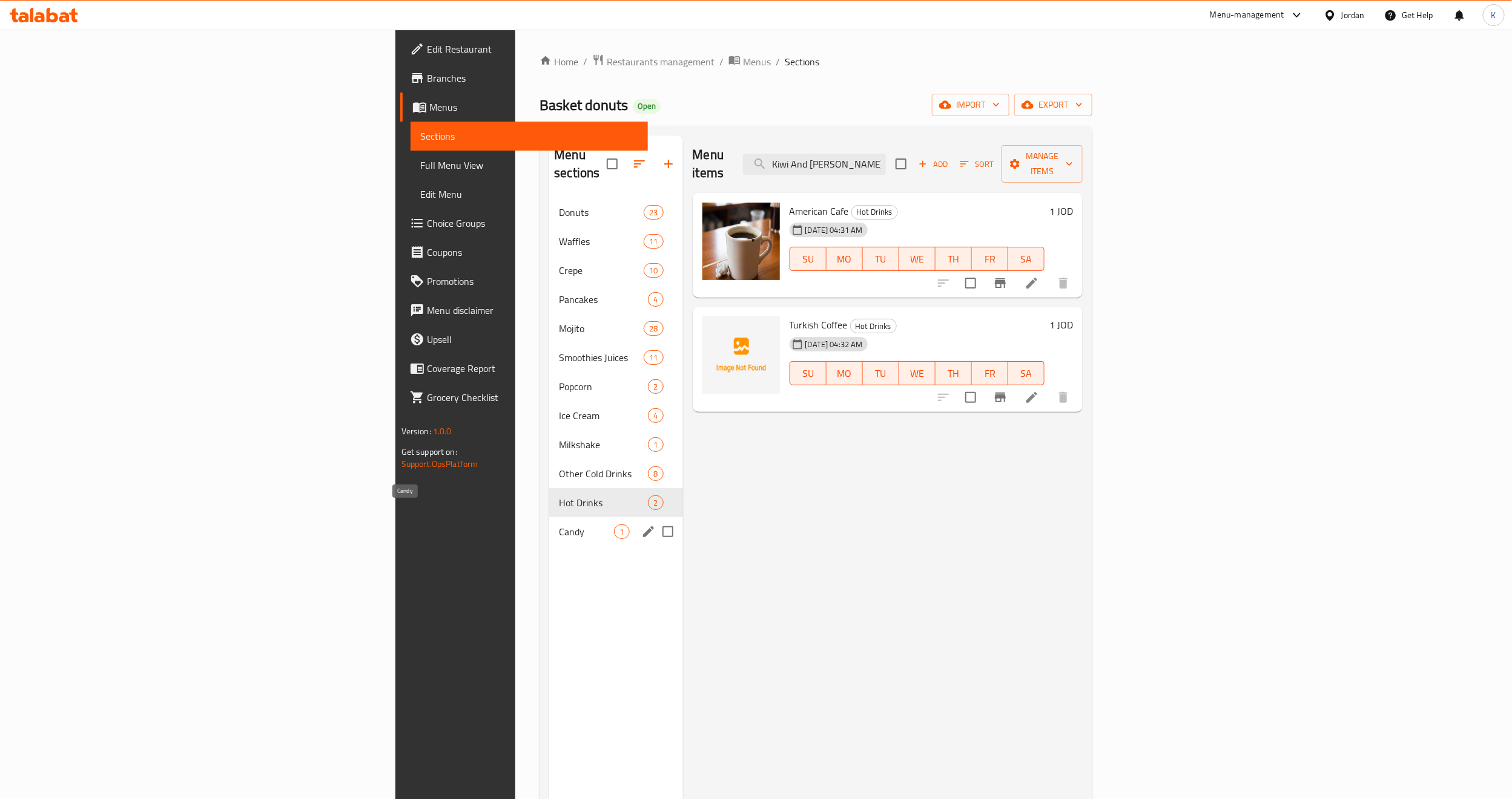
click at [559, 525] on span "Candy" at bounding box center [586, 532] width 55 height 15
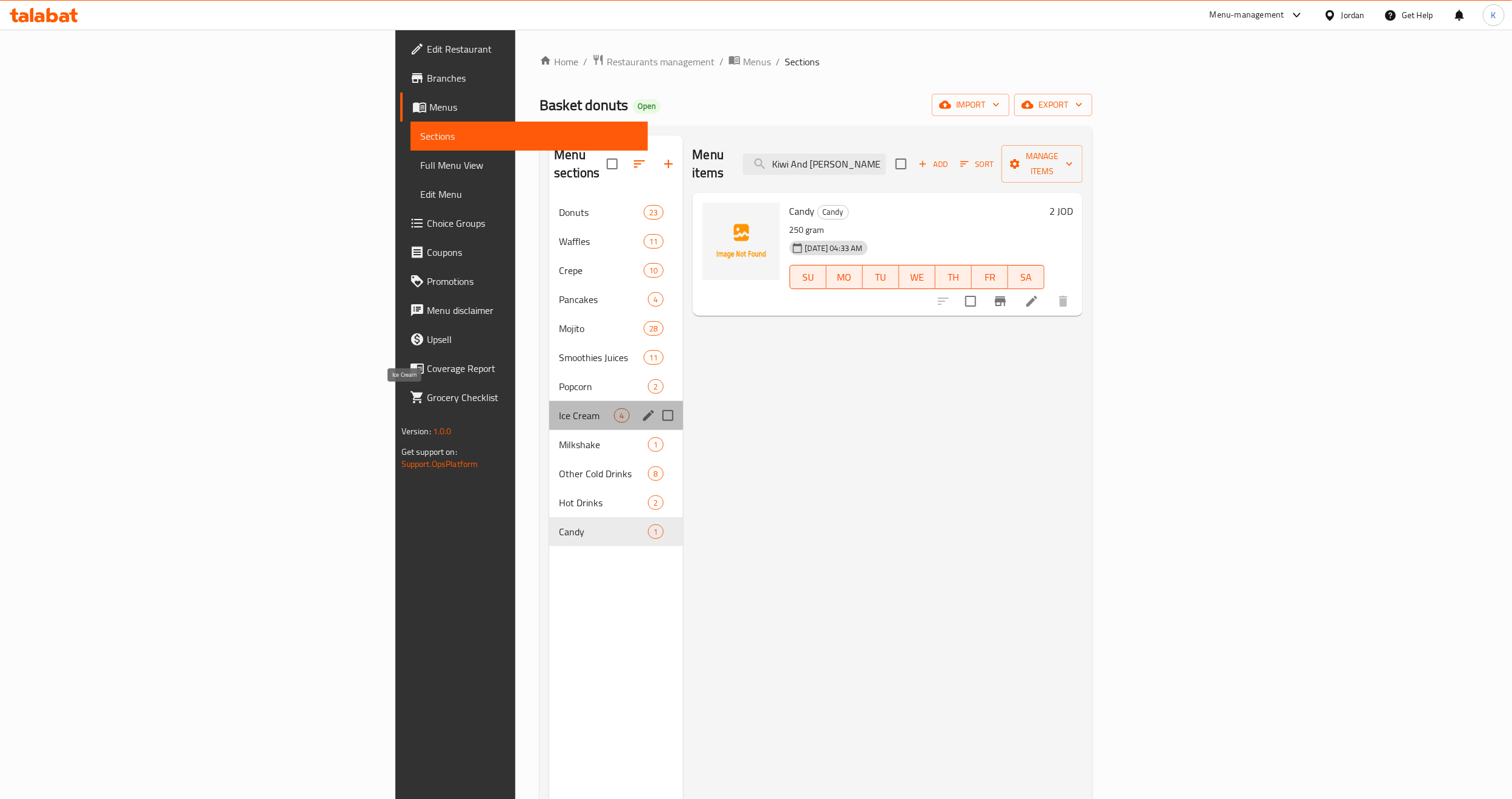
click at [559, 408] on span "Ice Cream" at bounding box center [586, 415] width 55 height 15
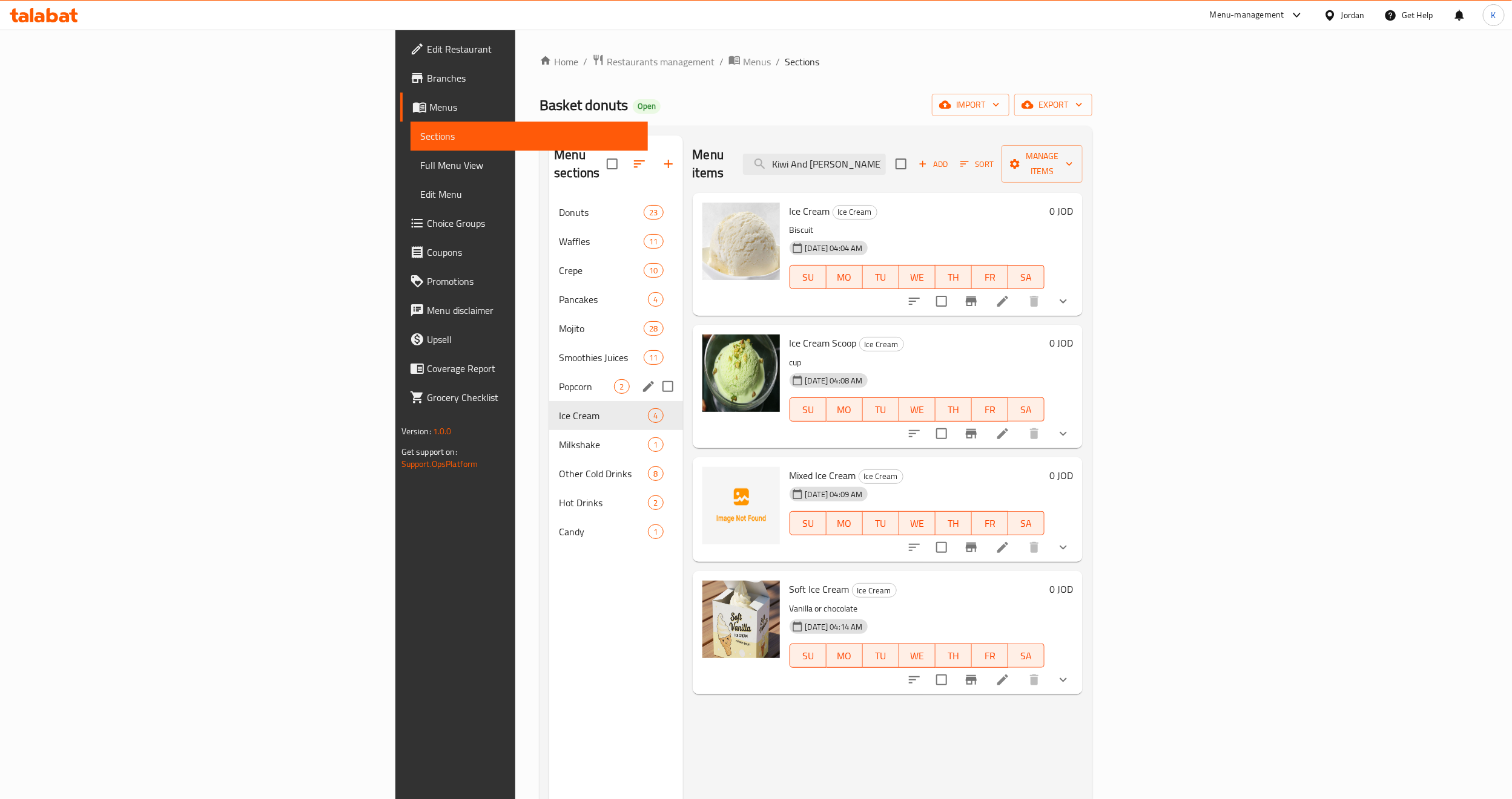
click at [559, 379] on span "Popcorn" at bounding box center [586, 386] width 55 height 15
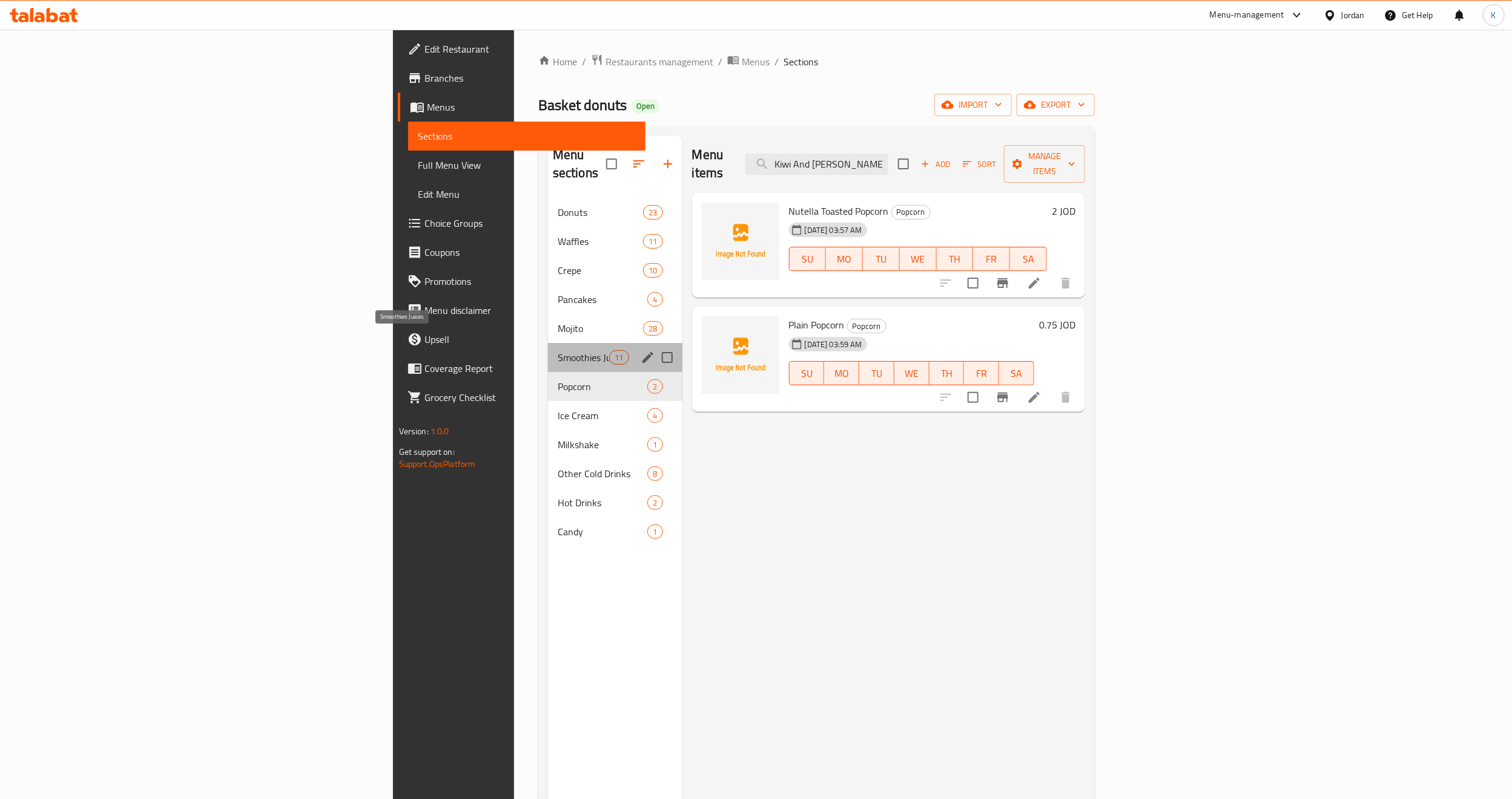
click at [558, 351] on span "Smoothies Juices" at bounding box center [583, 358] width 52 height 15
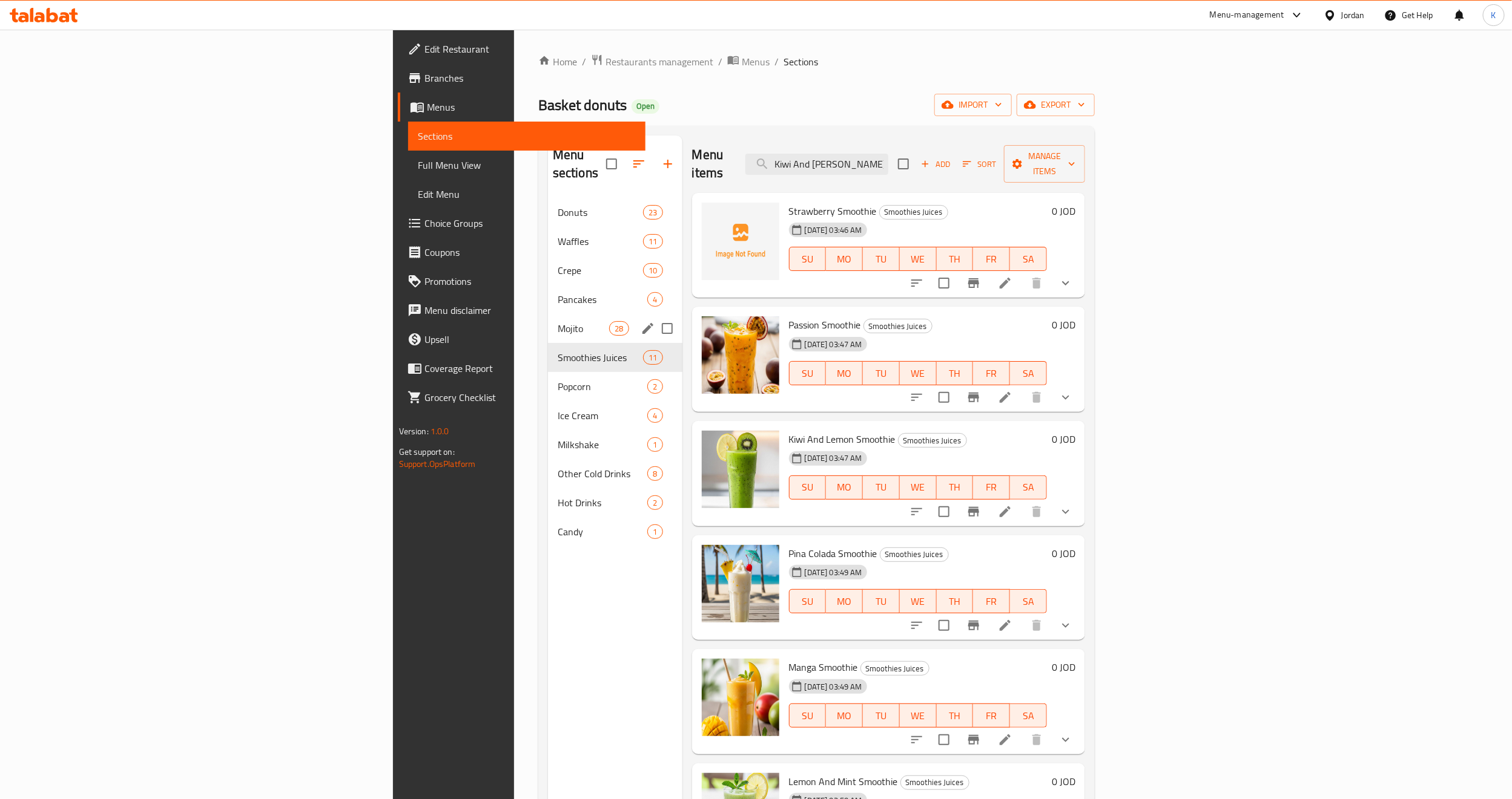
click at [547, 314] on div "Mojito 28" at bounding box center [615, 328] width 135 height 29
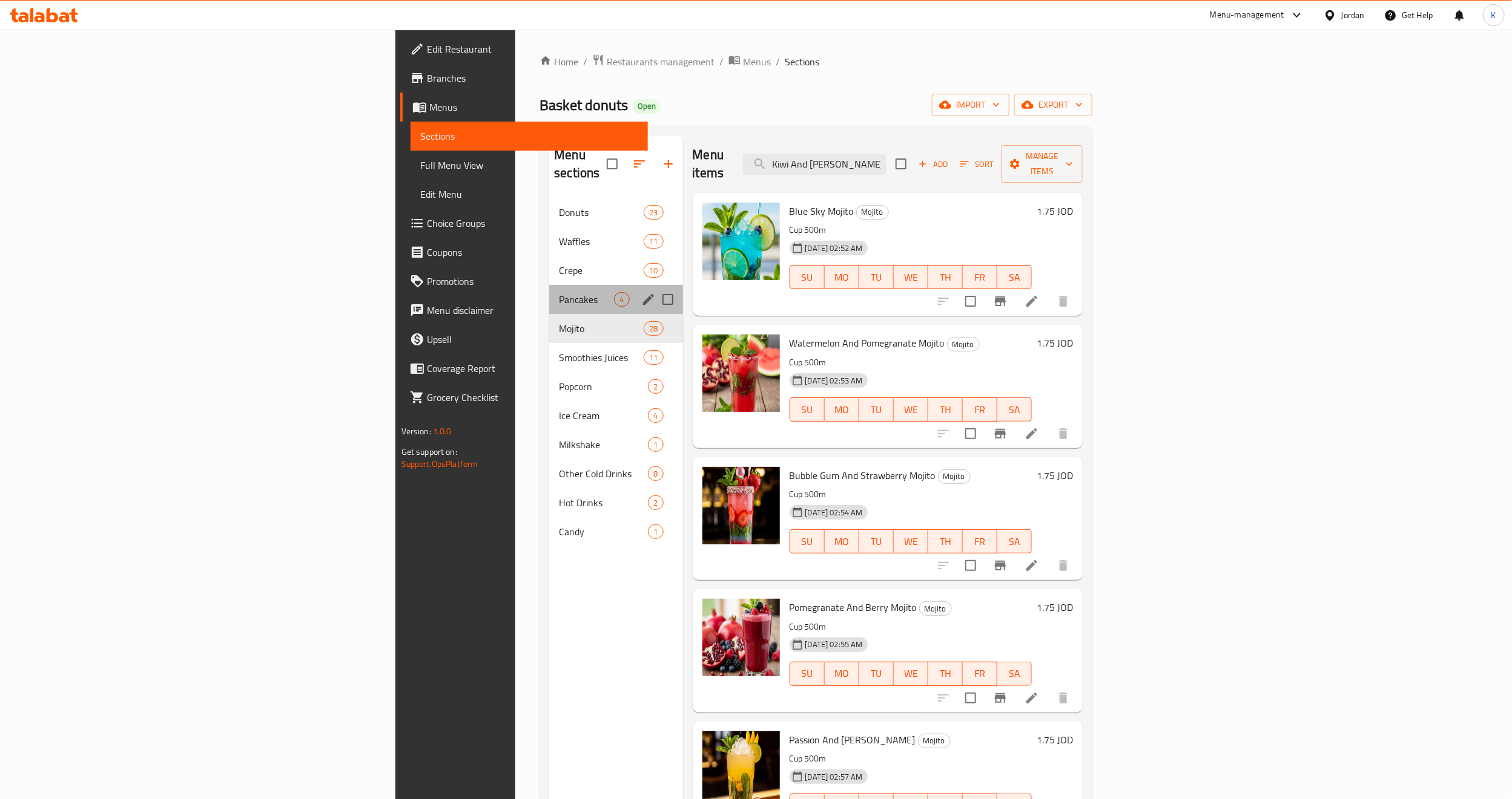
click at [549, 285] on div "Pancakes 4" at bounding box center [616, 299] width 133 height 29
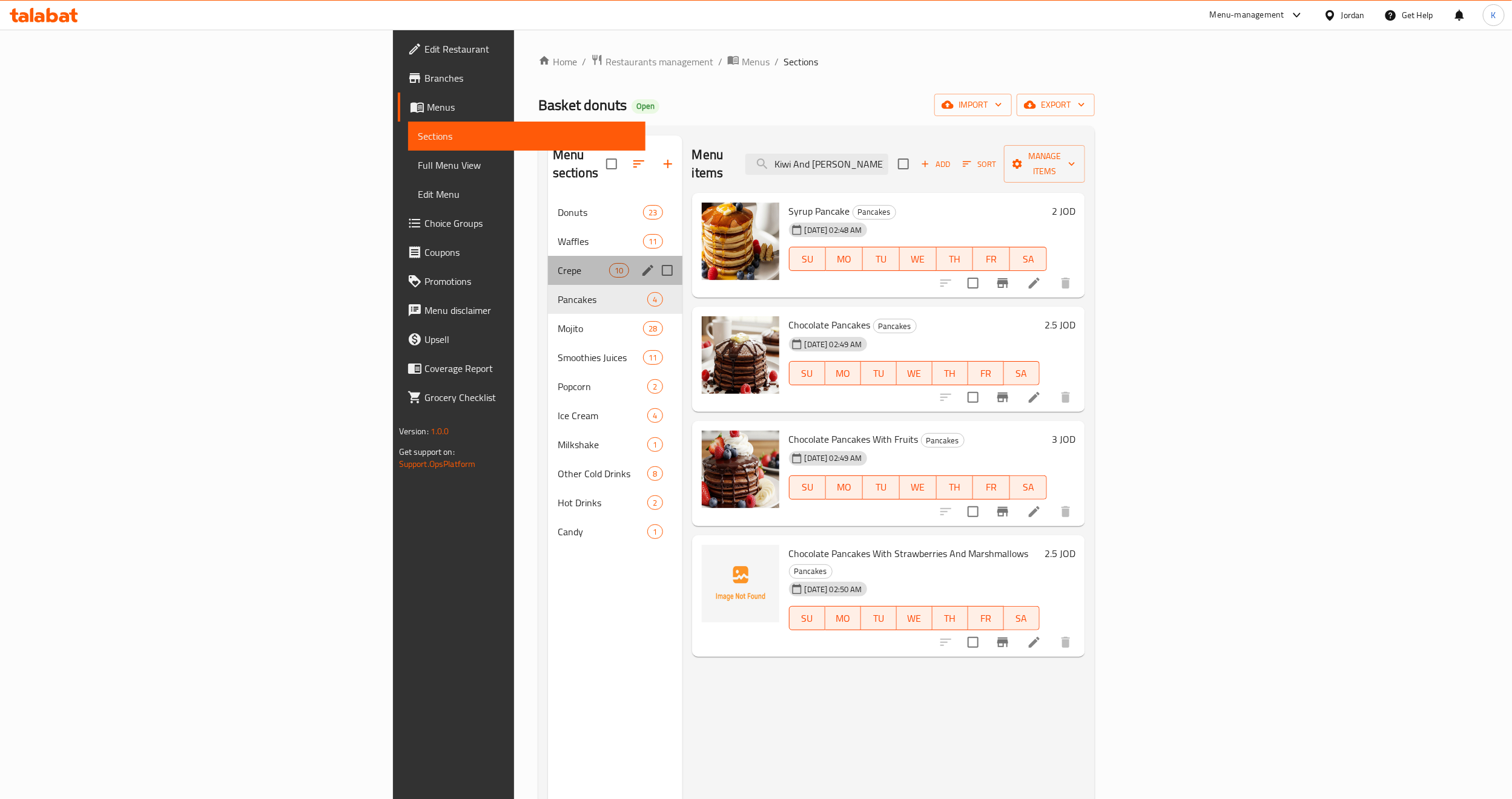
click at [547, 256] on div "Crepe 10" at bounding box center [615, 270] width 135 height 29
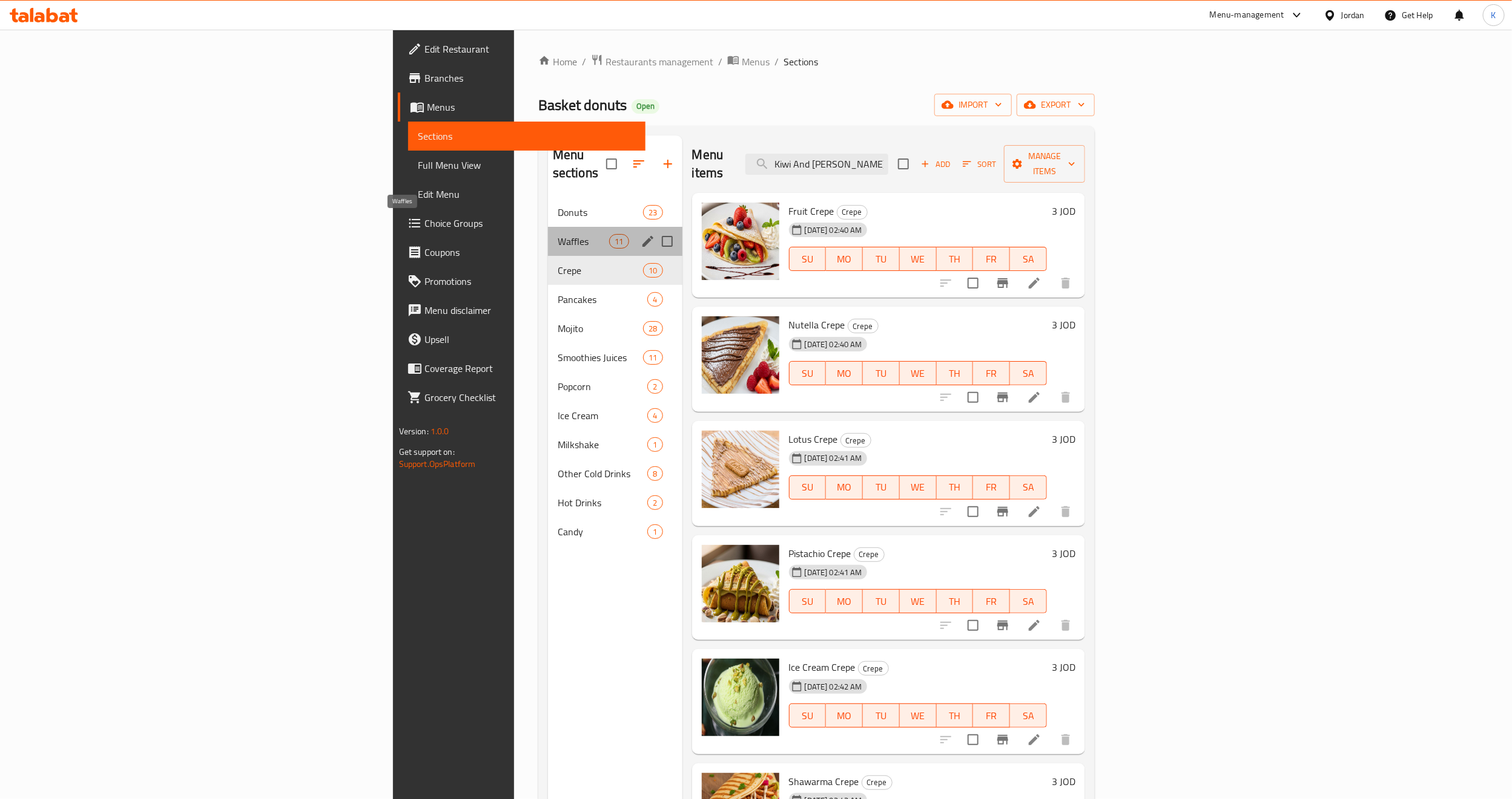
click at [558, 234] on span "Waffles" at bounding box center [583, 241] width 52 height 15
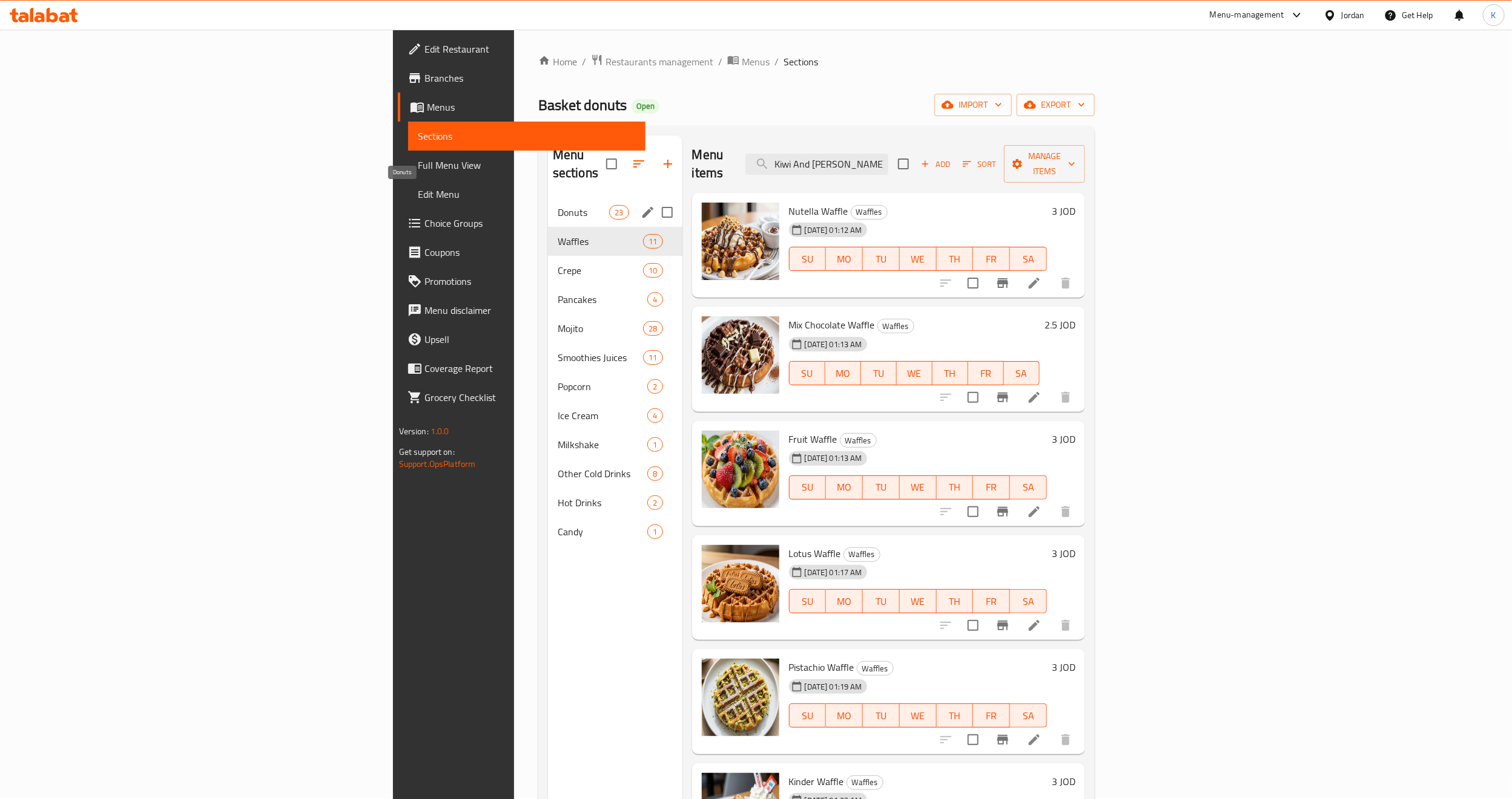
click at [558, 205] on span "Donuts" at bounding box center [583, 212] width 52 height 15
